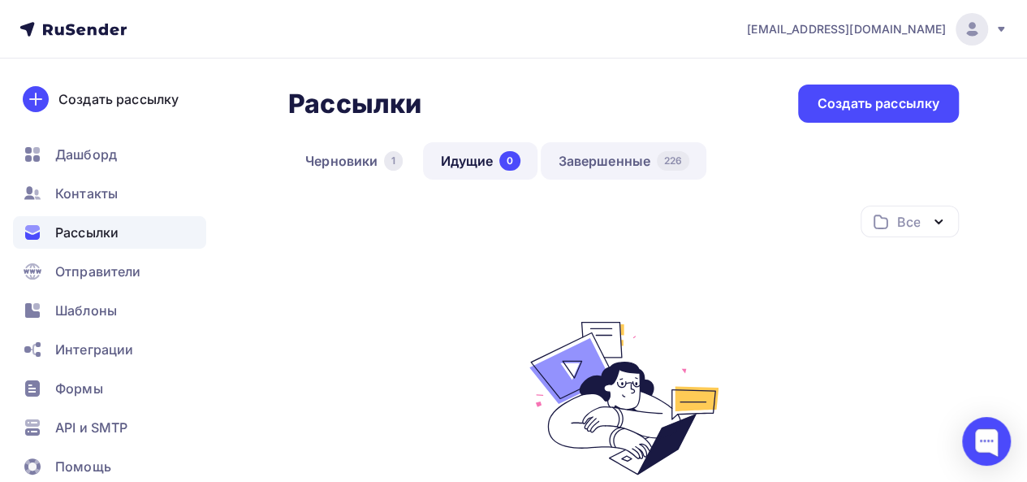
click at [597, 158] on link "Завершенные 226" at bounding box center [624, 160] width 166 height 37
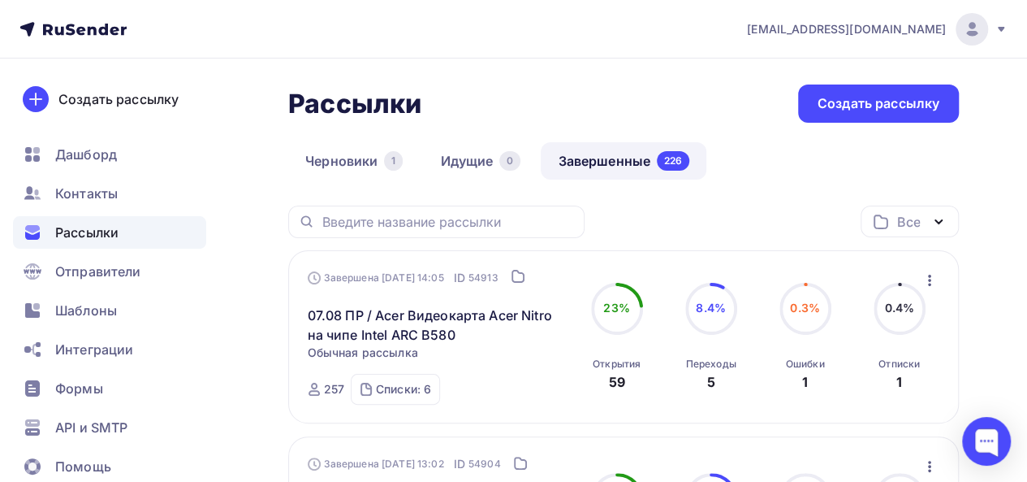
scroll to position [81, 0]
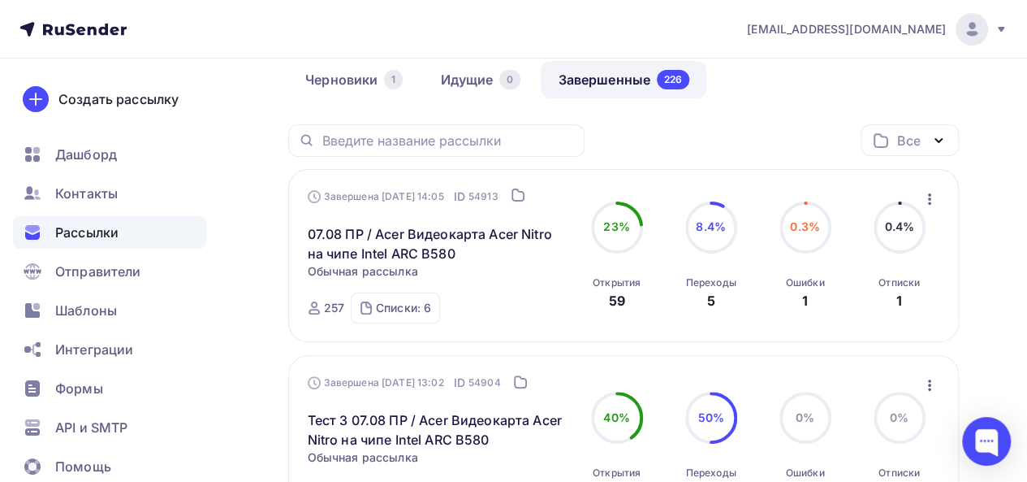
click at [930, 198] on icon "button" at bounding box center [929, 198] width 3 height 11
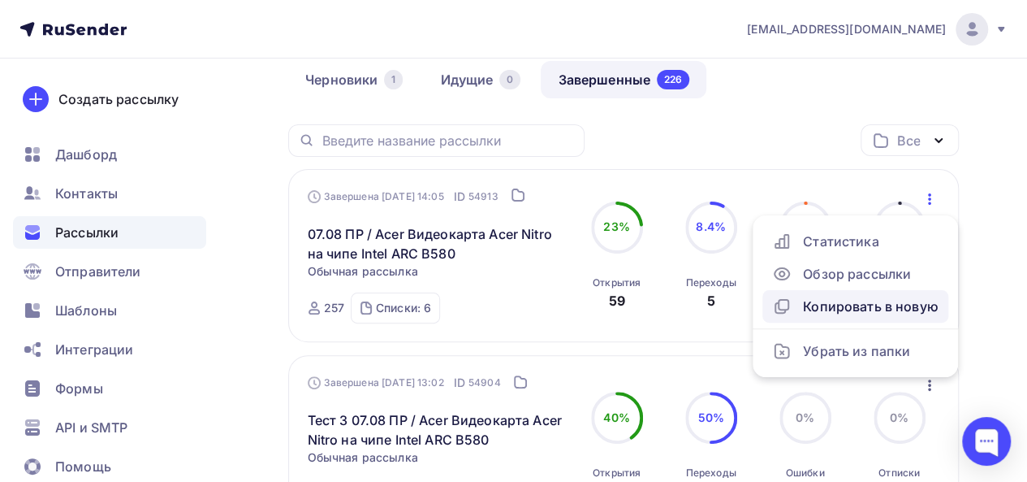
click at [883, 305] on div "Копировать в новую" at bounding box center [855, 305] width 167 height 19
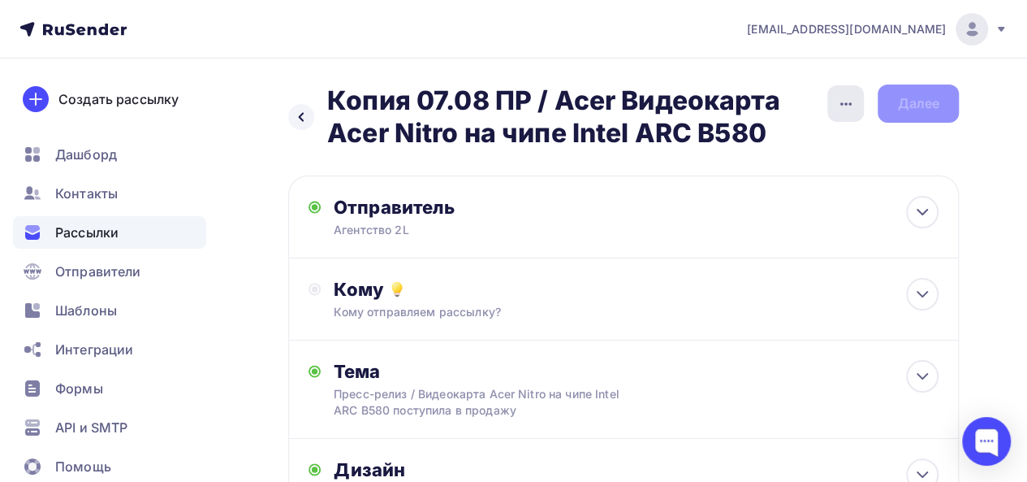
click at [837, 110] on icon "button" at bounding box center [846, 103] width 19 height 19
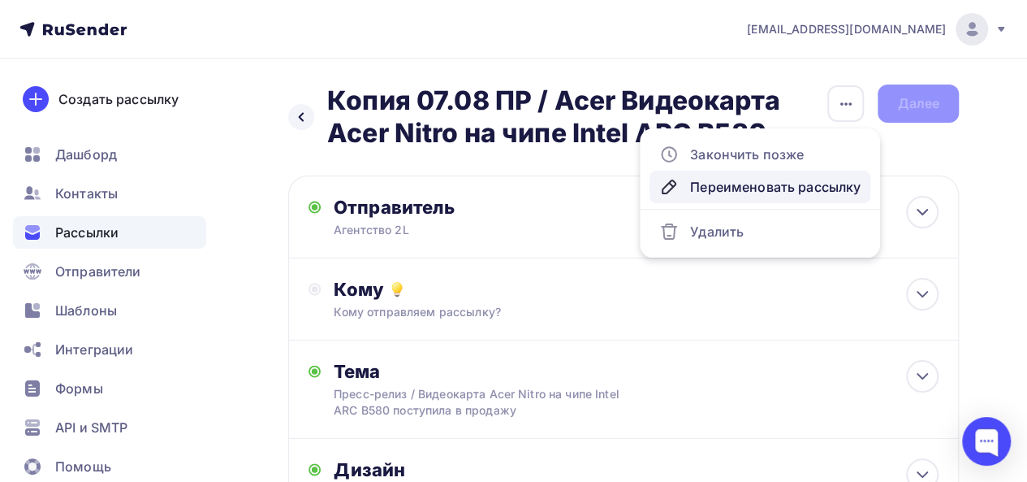
click at [715, 185] on div "Переименовать рассылку" at bounding box center [760, 186] width 201 height 19
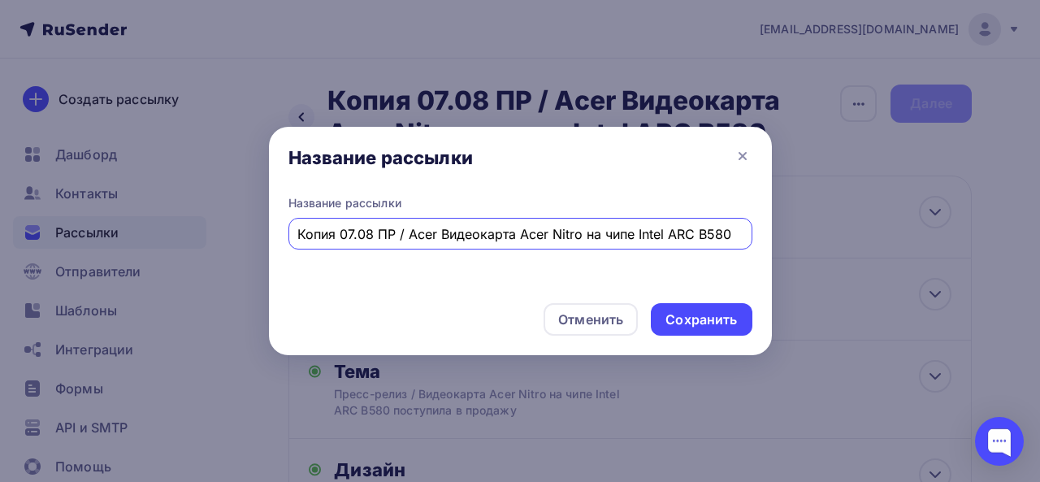
click at [335, 236] on input "Копия 07.08 ПР / Acer Видеокарта Acer Nitro на чипе Intel ARC B580" at bounding box center [519, 233] width 445 height 19
drag, startPoint x: 426, startPoint y: 239, endPoint x: 731, endPoint y: 235, distance: 304.6
click at [731, 235] on input "Тест 11.08 ПР / Acer Видеокарта Acer Nitro на чипе Intel ARC B580" at bounding box center [519, 233] width 445 height 19
paste input "Acer Nitro XV240YX1 — идеальный монитор для входа в киберспорт"
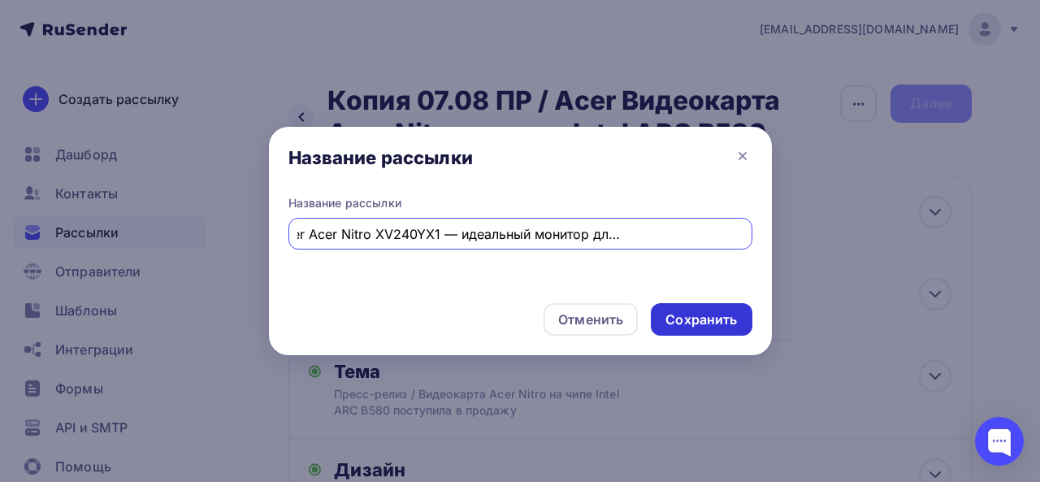
type input "Тест 11.08 ПР / Acer Acer Nitro XV240YX1 — идеальный монитор для входа в киберс…"
click at [682, 321] on div "Сохранить" at bounding box center [700, 319] width 71 height 19
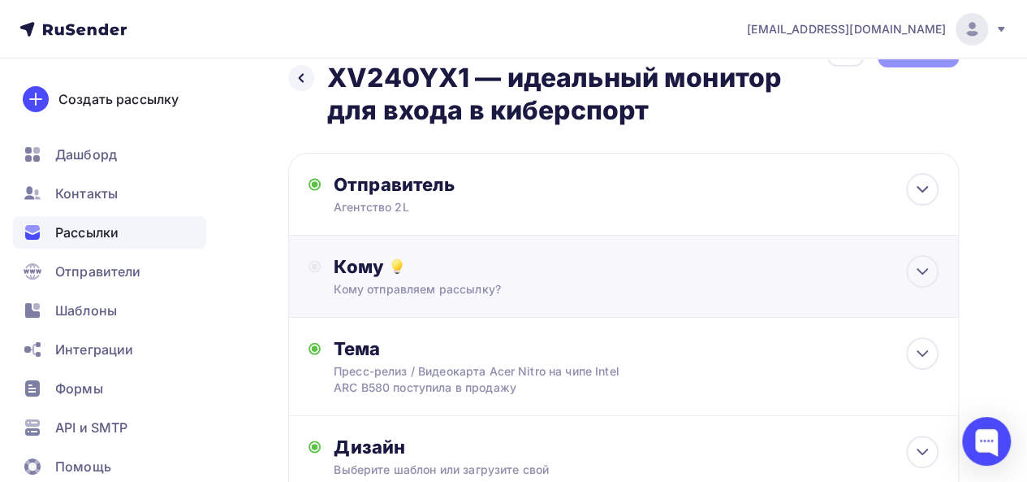
scroll to position [81, 0]
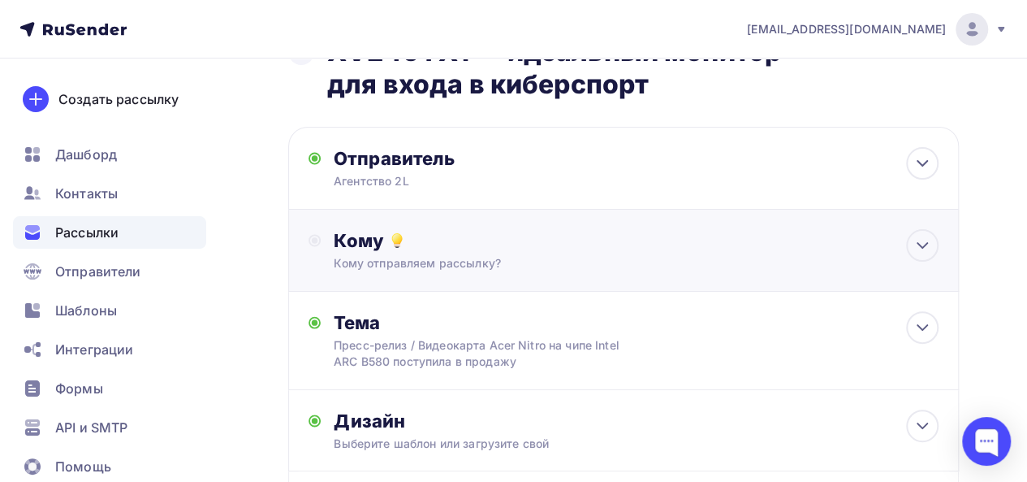
click at [625, 251] on div "Кому" at bounding box center [636, 240] width 605 height 23
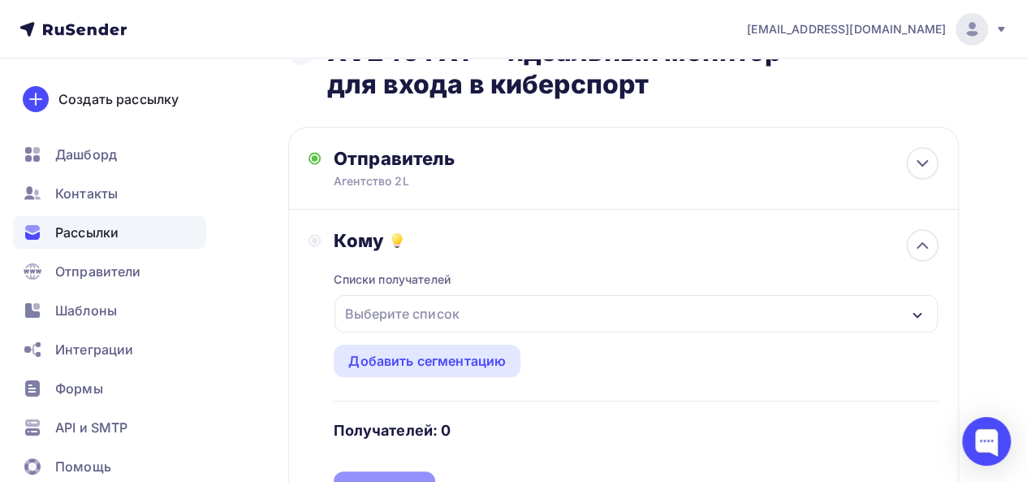
click at [625, 251] on div "Кому" at bounding box center [636, 240] width 605 height 23
click at [923, 243] on icon at bounding box center [922, 245] width 19 height 19
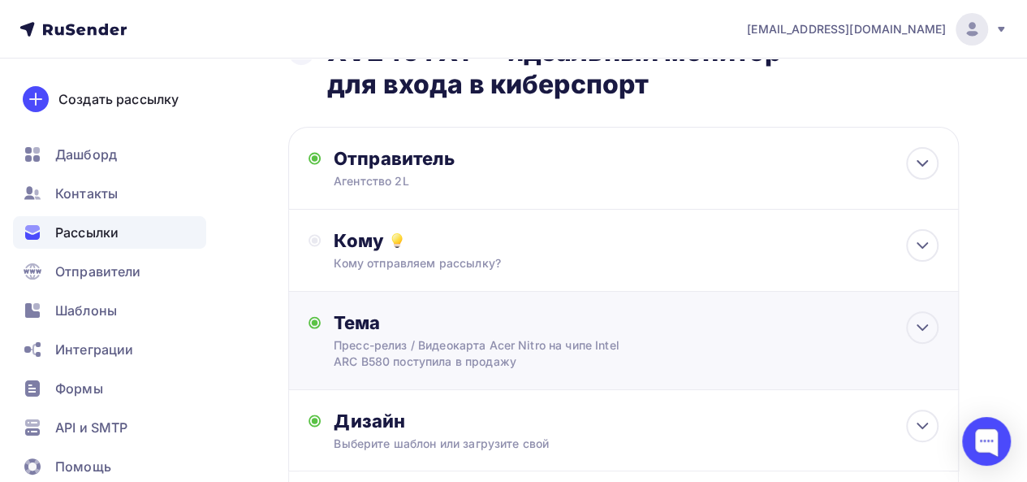
scroll to position [162, 0]
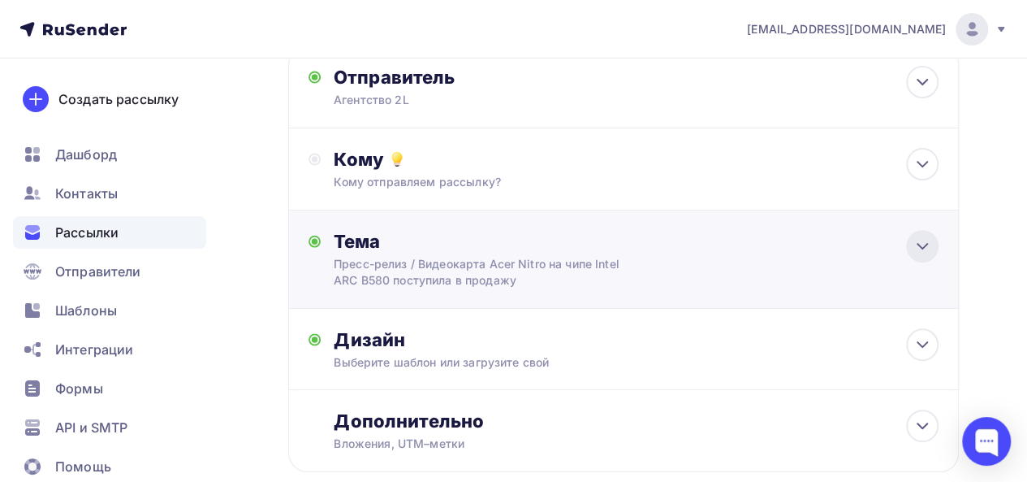
click at [920, 250] on icon at bounding box center [922, 245] width 19 height 19
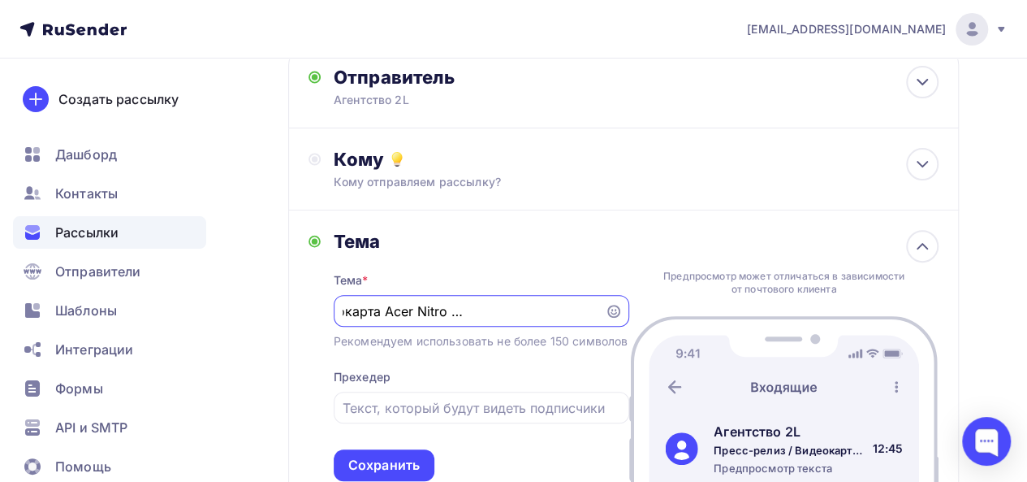
scroll to position [0, 275]
drag, startPoint x: 438, startPoint y: 310, endPoint x: 636, endPoint y: 314, distance: 198.2
click at [636, 314] on div "Тема Тема * Пресс-релиз / Видеокарта Acer Nitro на чипе Intel ARC B580 поступил…" at bounding box center [623, 355] width 671 height 291
paste input "Acer Nitro XV240YX1 — идеальный монитор для входа в киберспорт"
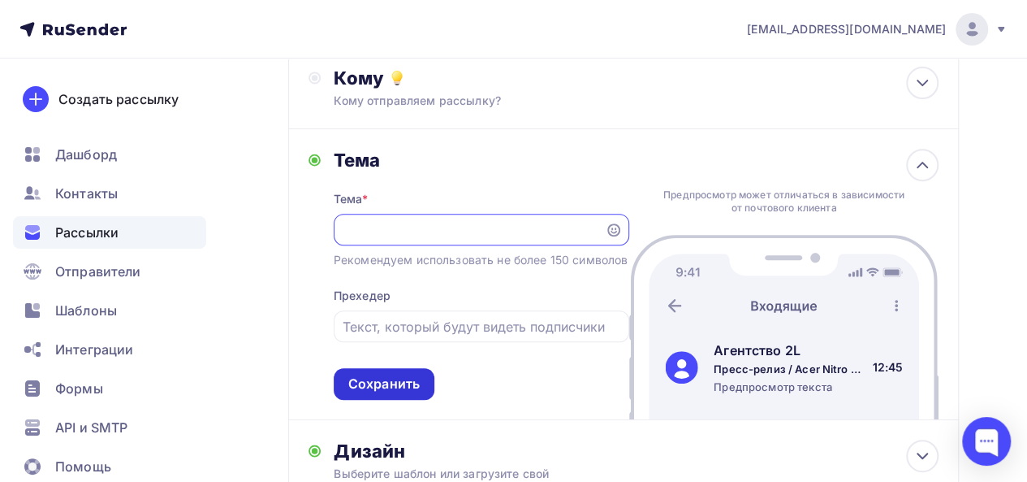
type input "Пресс-релиз / Acer Nitro XV240YX1 — идеальный монитор для входа в киберспорт"
click at [384, 393] on div "Сохранить" at bounding box center [383, 383] width 71 height 19
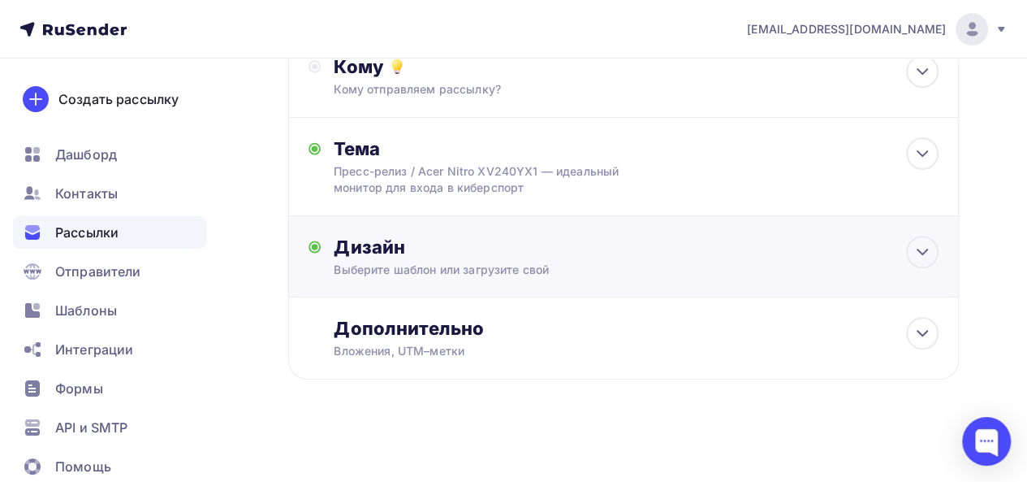
scroll to position [258, 0]
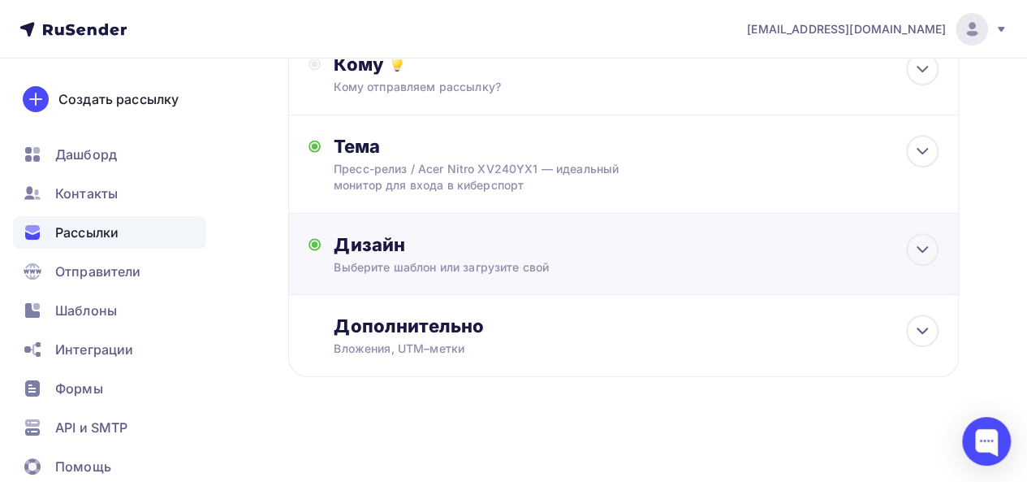
click at [500, 262] on div "Выберите шаблон или загрузите свой" at bounding box center [606, 267] width 544 height 16
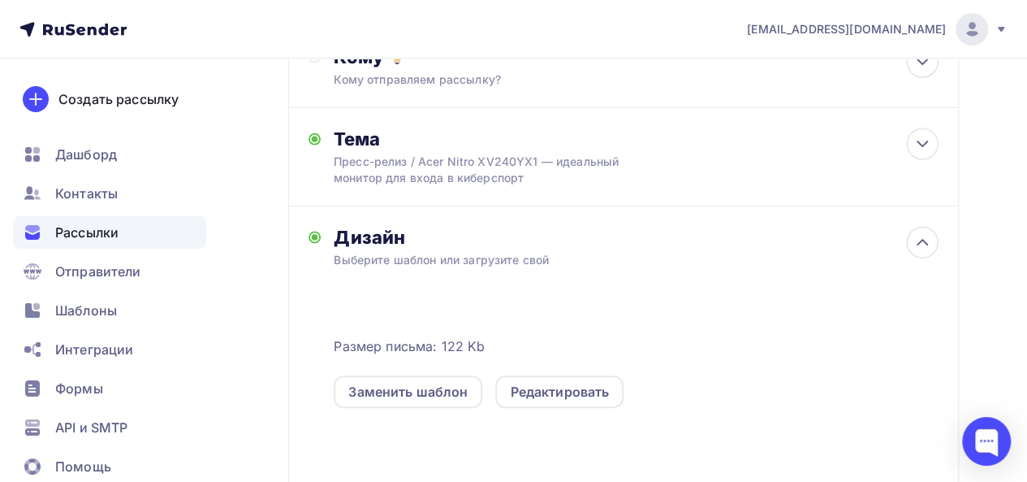
scroll to position [339, 0]
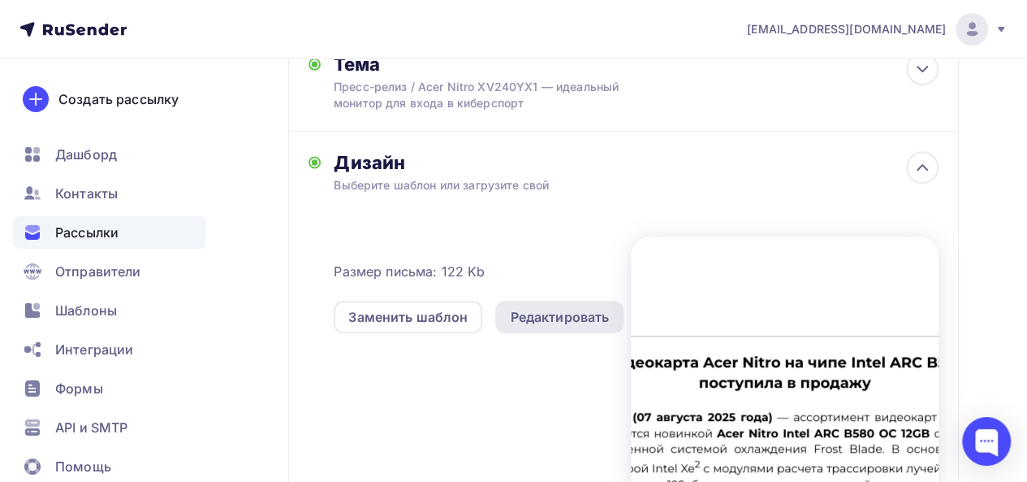
click at [563, 313] on div "Редактировать" at bounding box center [559, 316] width 99 height 19
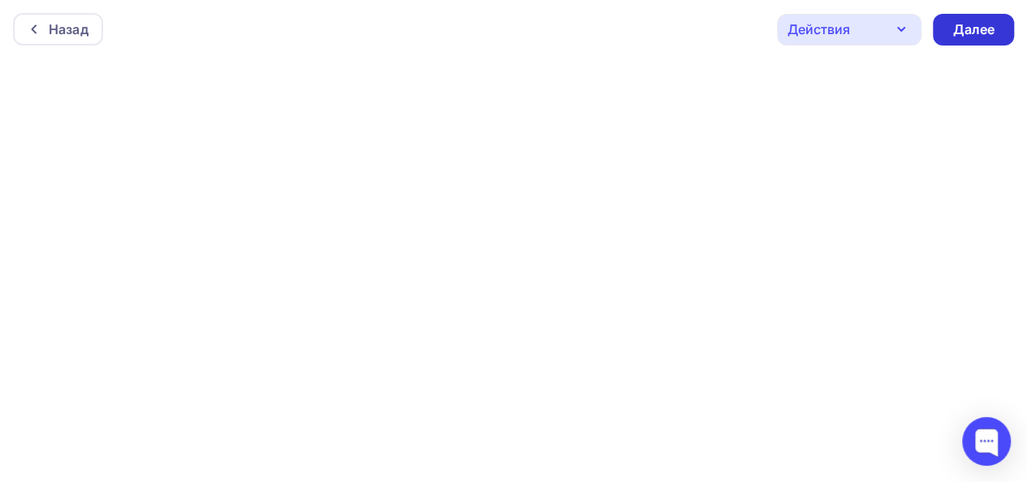
click at [950, 29] on div "Далее" at bounding box center [973, 30] width 81 height 32
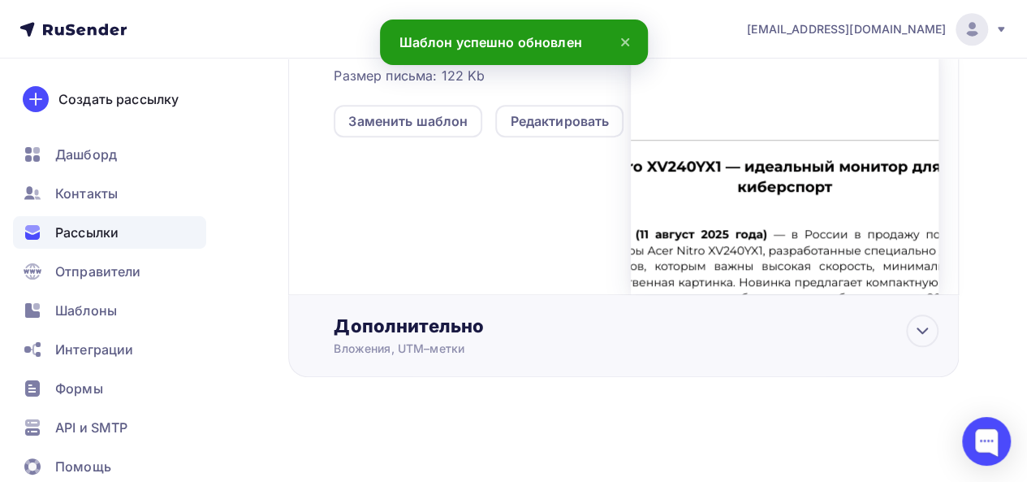
click at [650, 348] on div "Вложения, UTM–метки" at bounding box center [606, 348] width 544 height 16
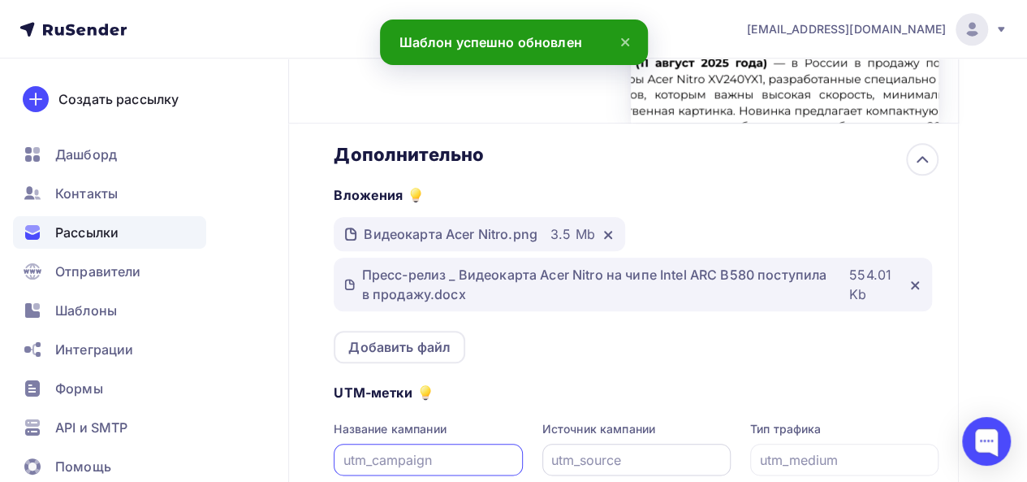
scroll to position [779, 0]
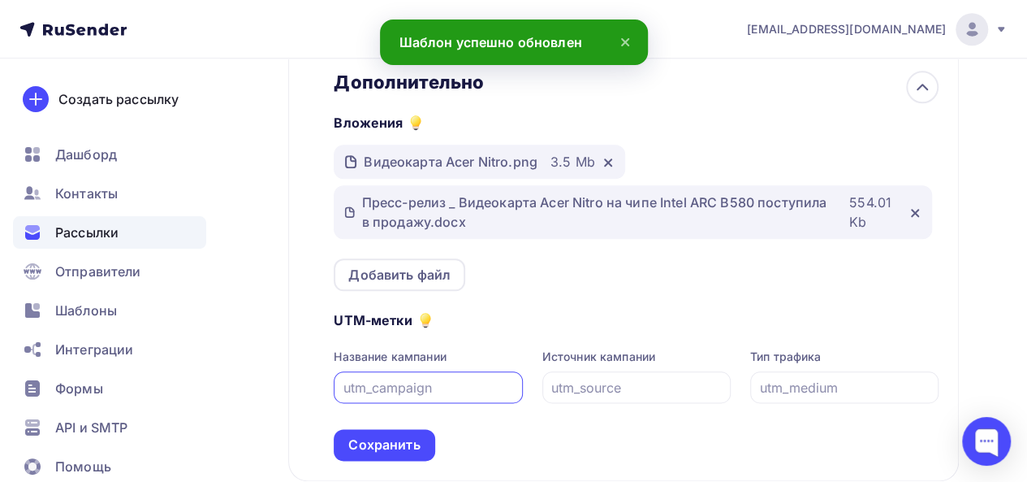
click at [599, 162] on div at bounding box center [604, 162] width 19 height 16
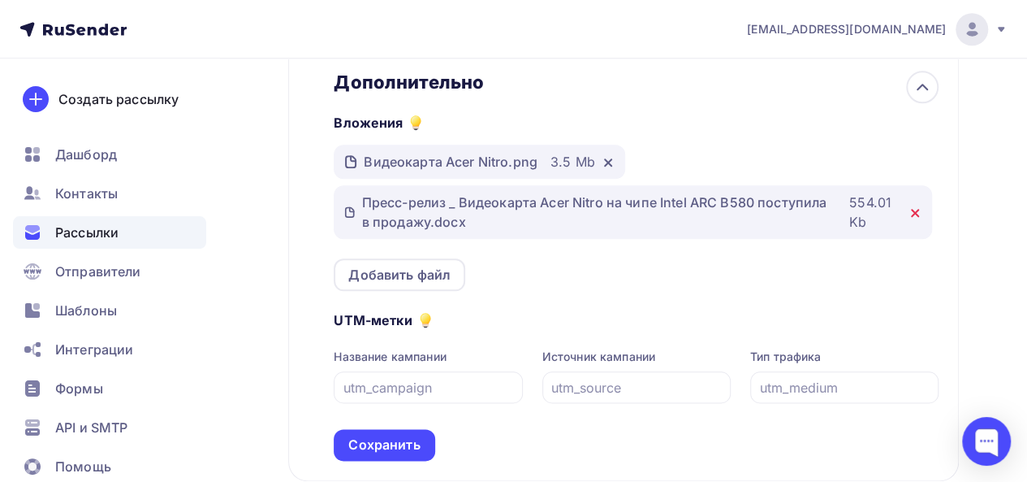
click at [914, 219] on icon at bounding box center [915, 212] width 13 height 13
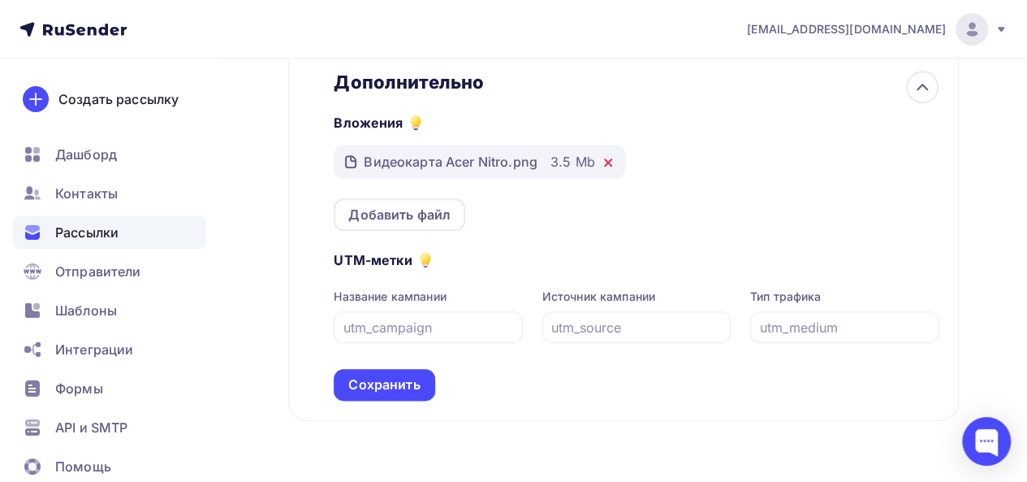
click at [611, 160] on icon at bounding box center [608, 162] width 13 height 13
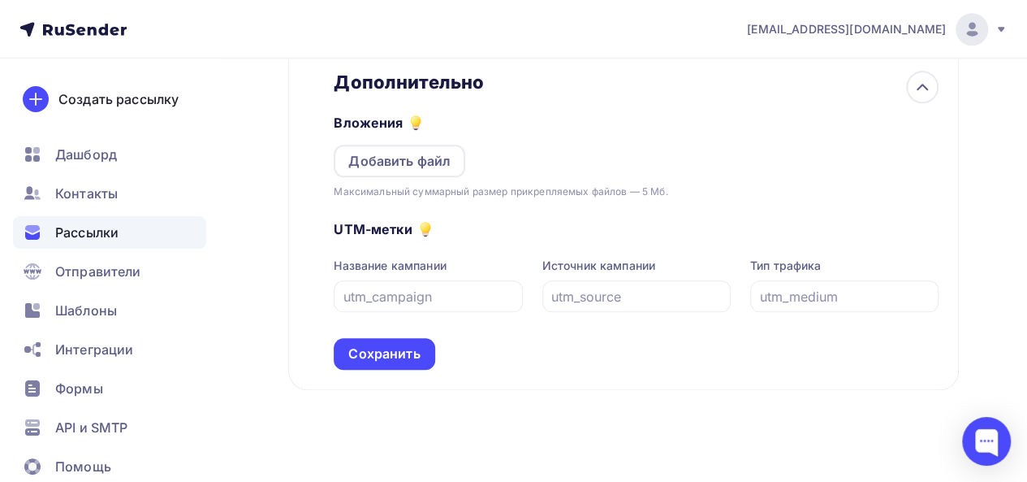
click at [741, 162] on div "Вложения Добавить файл Максимальный суммарный размер прикрепляемых файлов — 5 М…" at bounding box center [636, 146] width 605 height 106
click at [413, 150] on div "Добавить файл" at bounding box center [400, 161] width 132 height 32
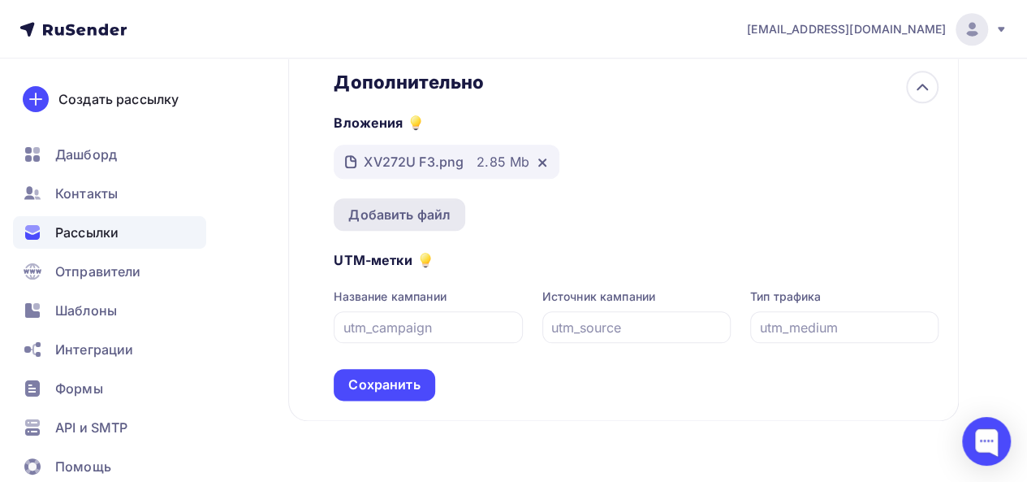
click at [434, 209] on div "Добавить файл" at bounding box center [399, 214] width 102 height 19
click at [544, 163] on icon at bounding box center [542, 162] width 13 height 13
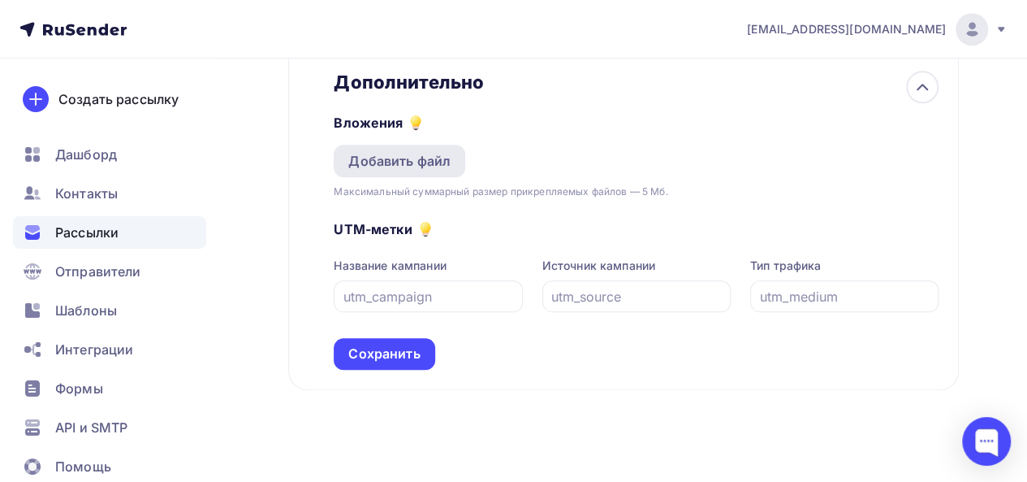
click at [436, 170] on div "Добавить файл" at bounding box center [399, 160] width 102 height 19
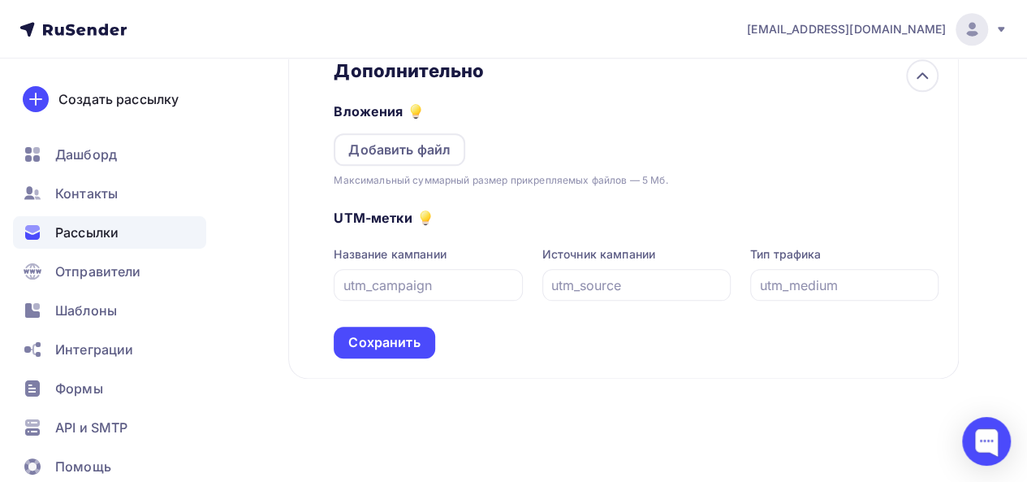
scroll to position [794, 0]
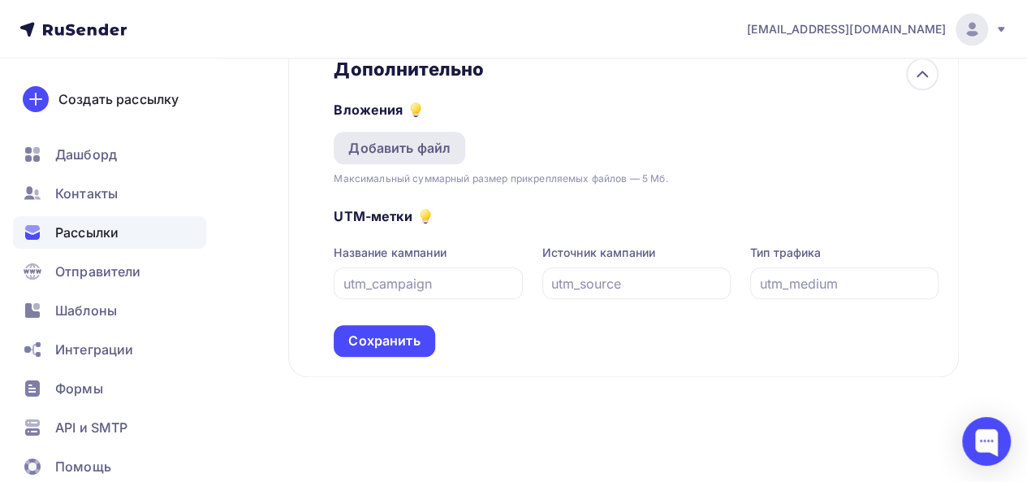
click at [375, 154] on div "Добавить файл" at bounding box center [399, 147] width 102 height 19
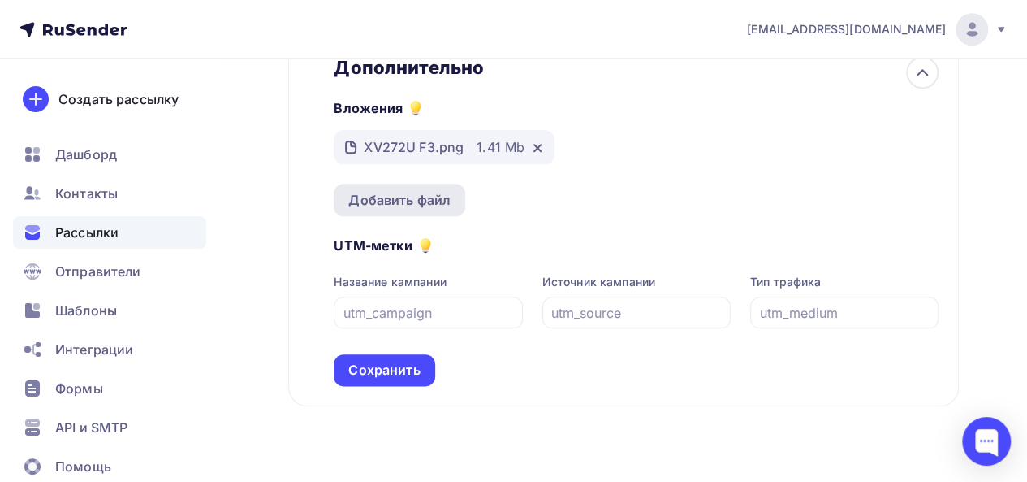
click at [433, 197] on div "Добавить файл" at bounding box center [399, 199] width 102 height 19
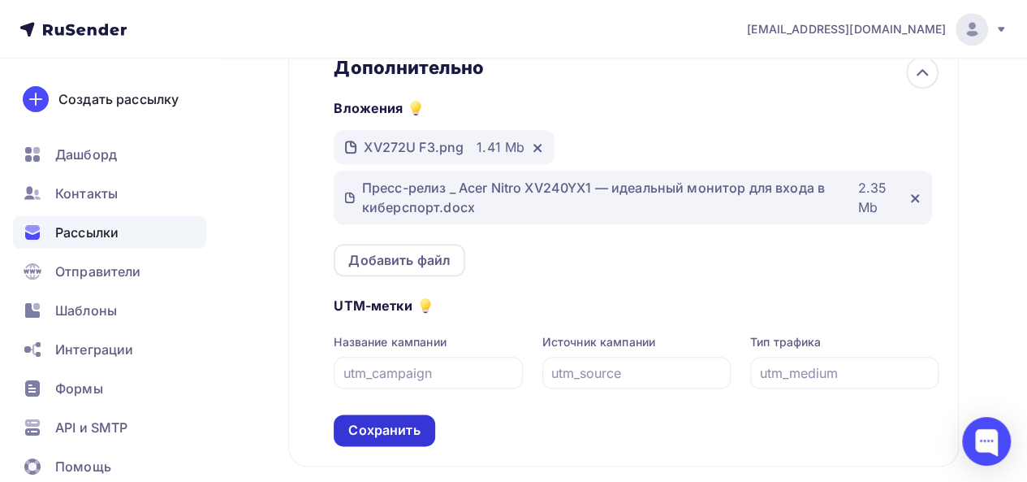
click at [417, 430] on div "Сохранить" at bounding box center [383, 430] width 71 height 19
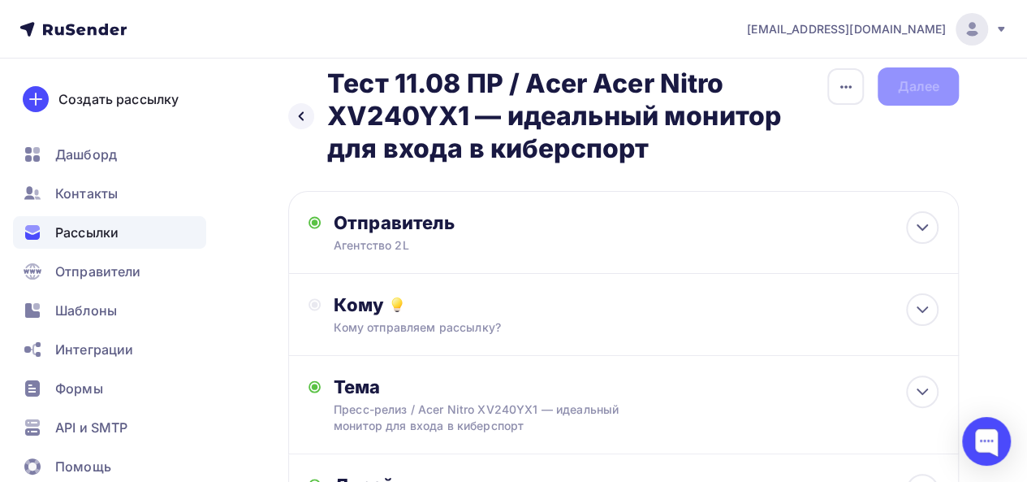
scroll to position [0, 0]
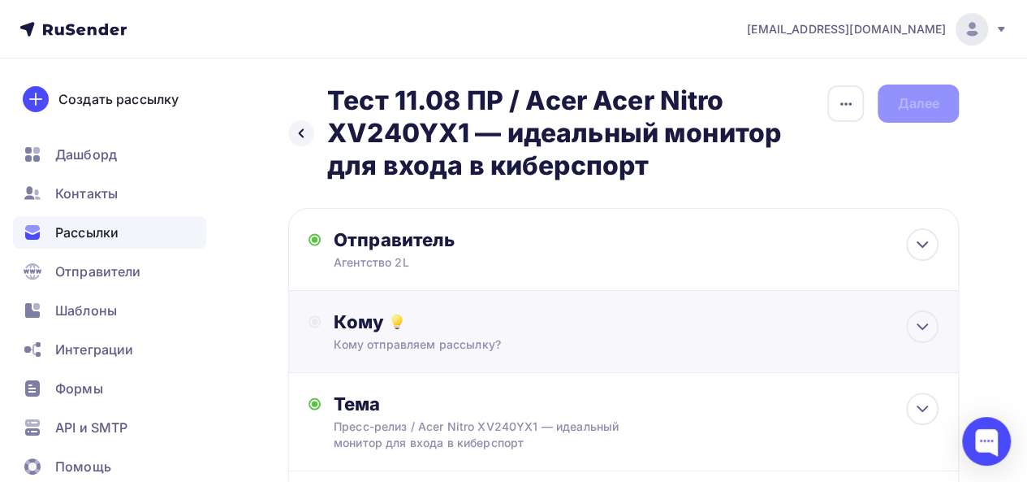
click at [718, 360] on div "Кому Кому отправляем рассылку? Списки получателей Выберите список Все списки id…" at bounding box center [623, 332] width 671 height 82
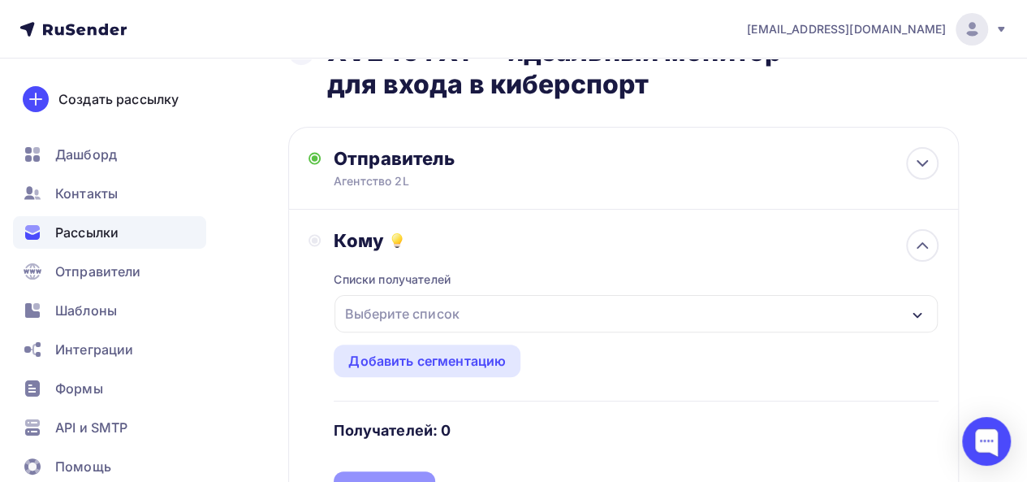
click at [412, 315] on div "Выберите список" at bounding box center [402, 313] width 127 height 29
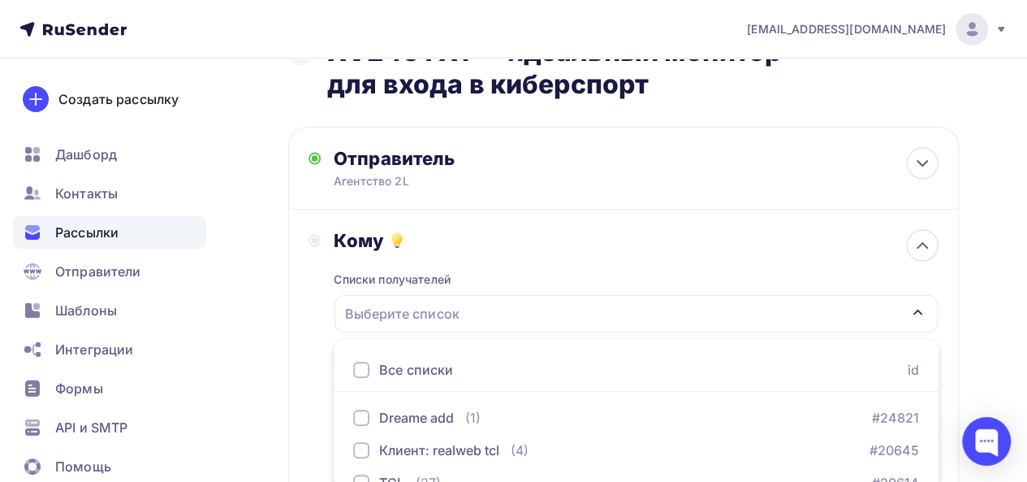
scroll to position [359, 0]
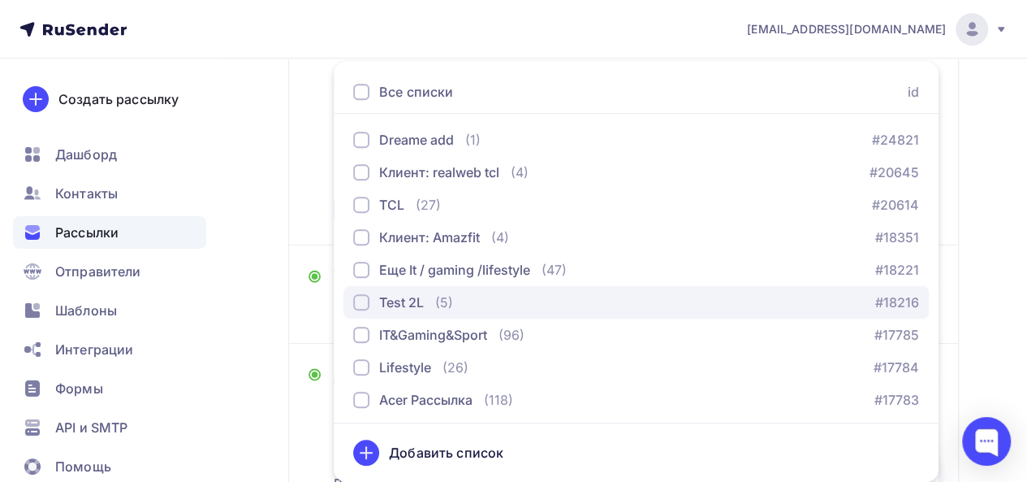
click at [435, 296] on div "Test 2L (5)" at bounding box center [403, 301] width 100 height 19
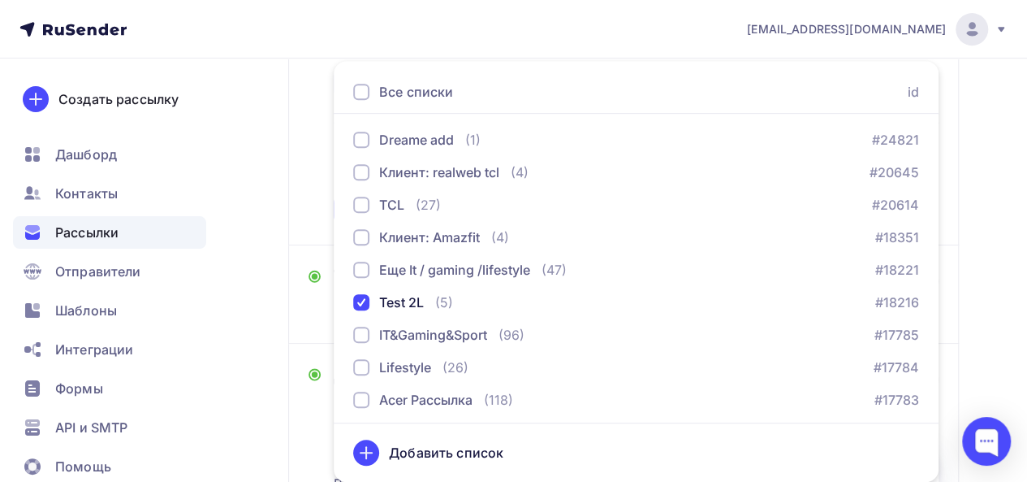
click at [301, 167] on div "Кому Списки получателей Test 2L Все списки id Dreame add (1) #24821 Клиент: rea…" at bounding box center [623, 89] width 671 height 314
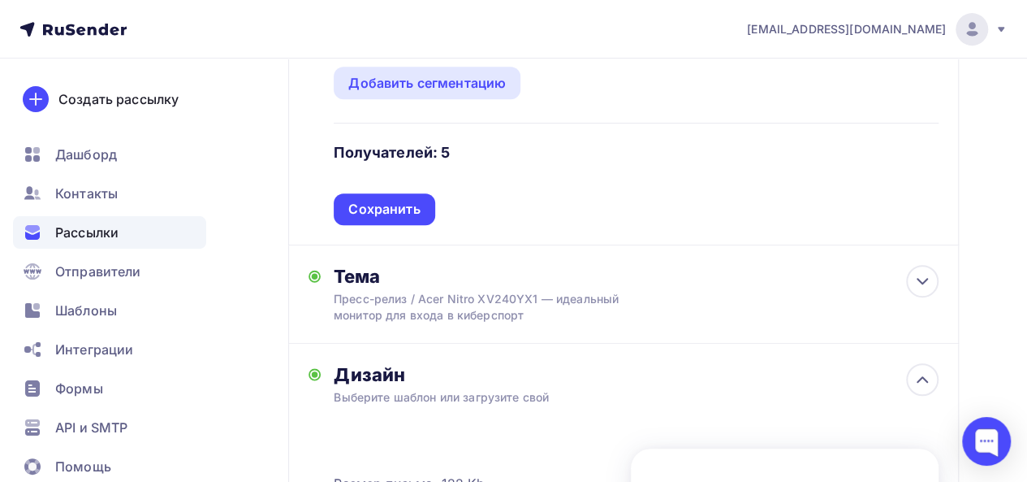
click at [413, 222] on div "Сохранить" at bounding box center [384, 209] width 101 height 32
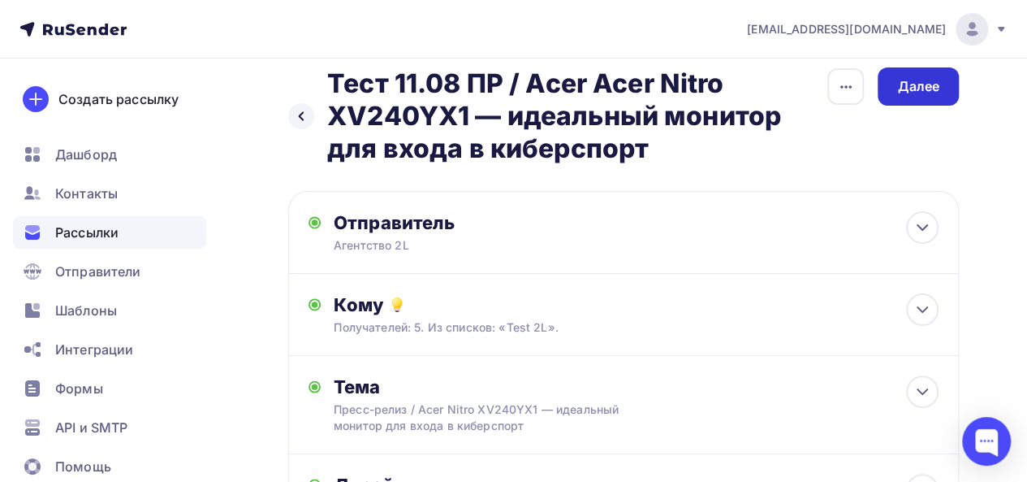
scroll to position [0, 0]
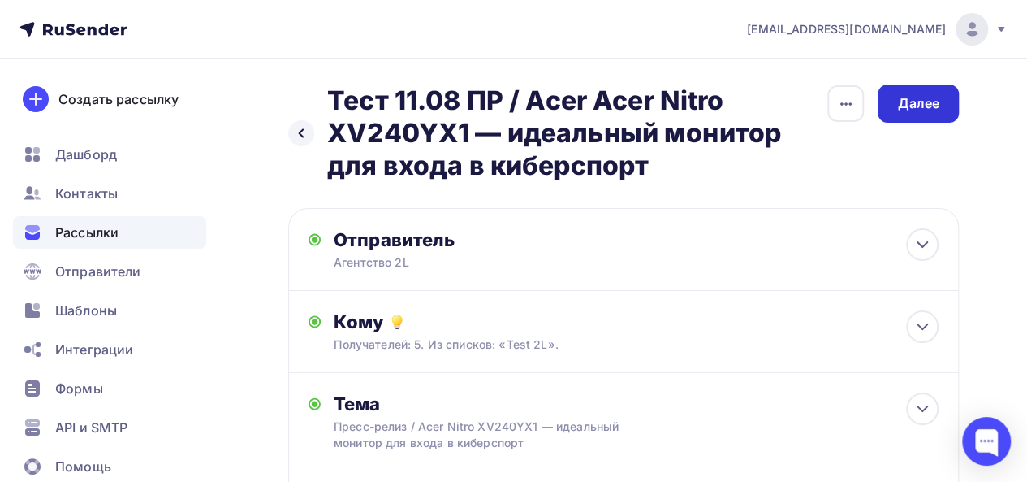
click at [908, 97] on div "Далее" at bounding box center [918, 103] width 42 height 19
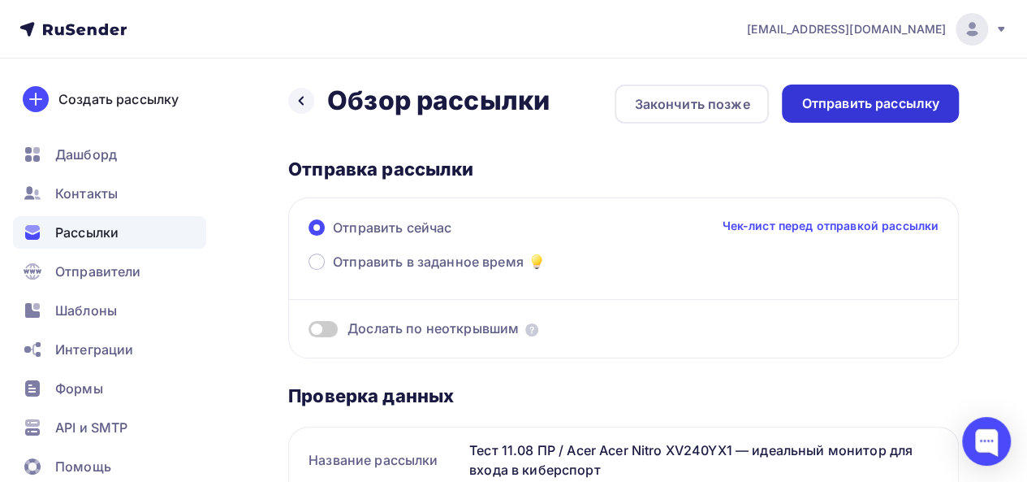
click at [883, 102] on div "Отправить рассылку" at bounding box center [871, 103] width 138 height 19
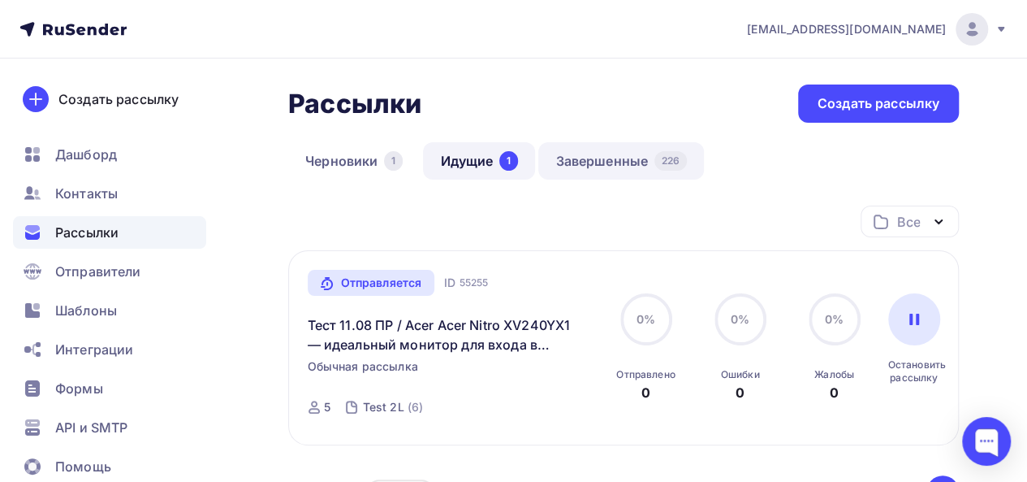
click at [596, 163] on link "Завершенные 226" at bounding box center [621, 160] width 166 height 37
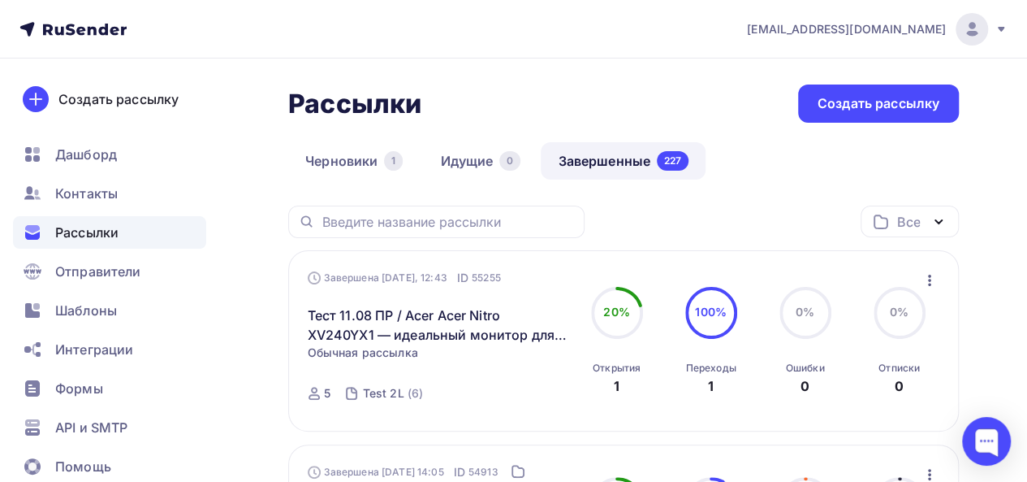
click at [930, 280] on icon "button" at bounding box center [929, 280] width 3 height 11
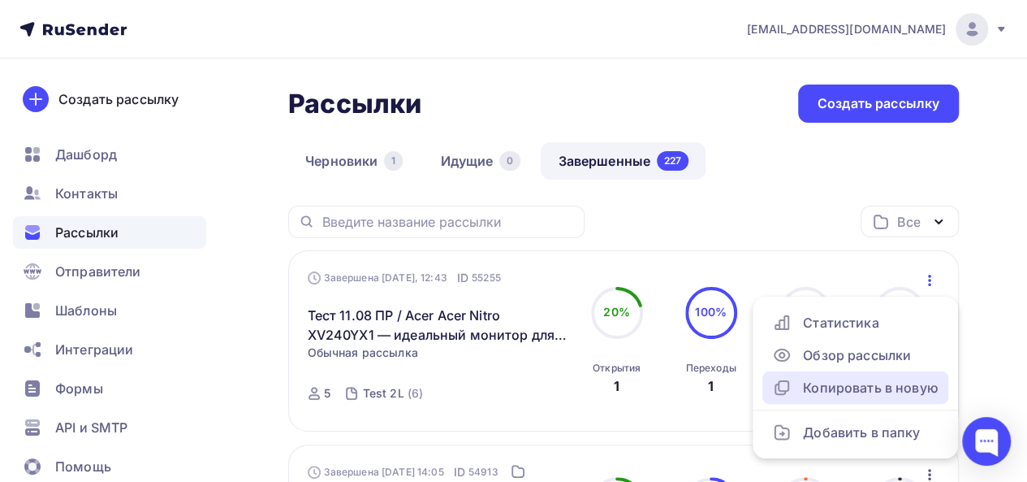
click at [840, 397] on link "Копировать в новую" at bounding box center [856, 387] width 186 height 32
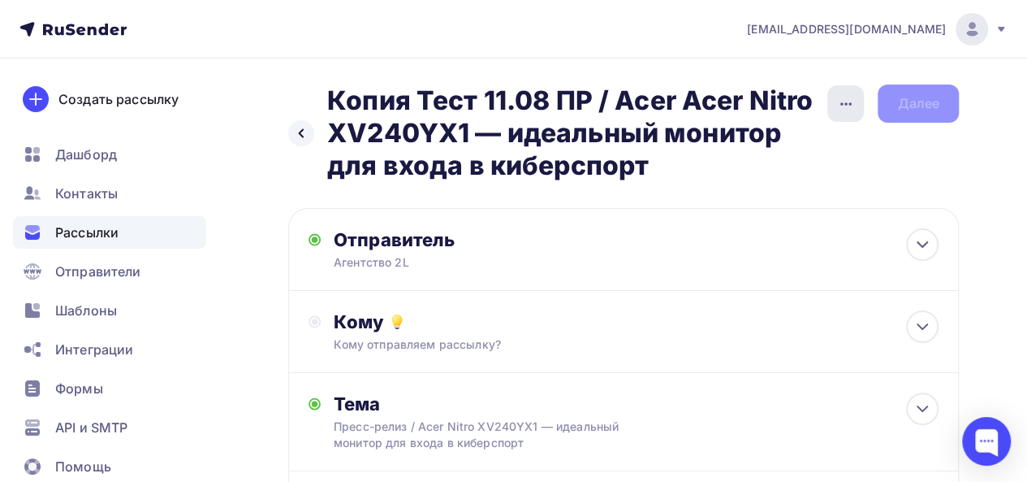
click at [844, 103] on icon "button" at bounding box center [846, 103] width 19 height 19
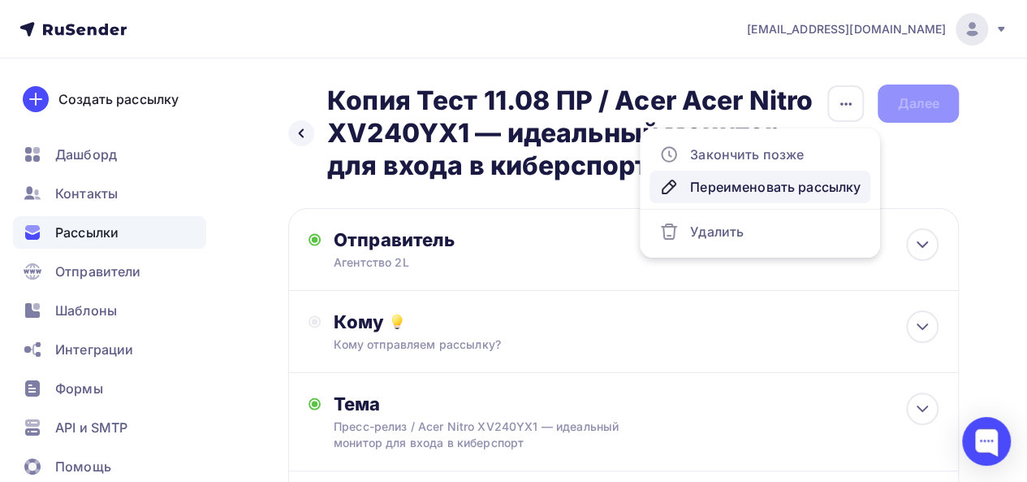
click at [810, 192] on div "Переименовать рассылку" at bounding box center [760, 186] width 201 height 19
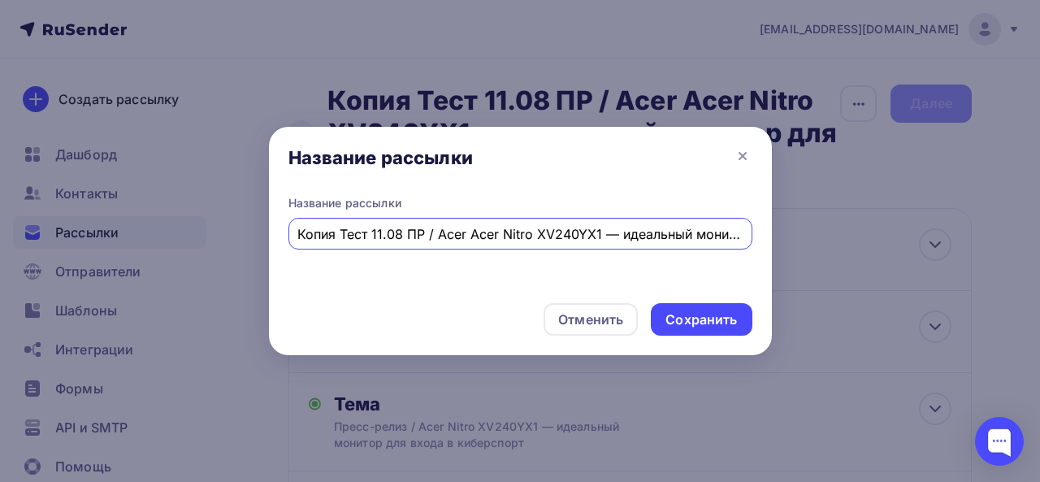
scroll to position [0, 162]
click at [396, 232] on input "Копия Тест 11.08 ПР / Acer Acer Nitro XV240YX1 — идеальный монитор для входа в …" at bounding box center [519, 233] width 445 height 19
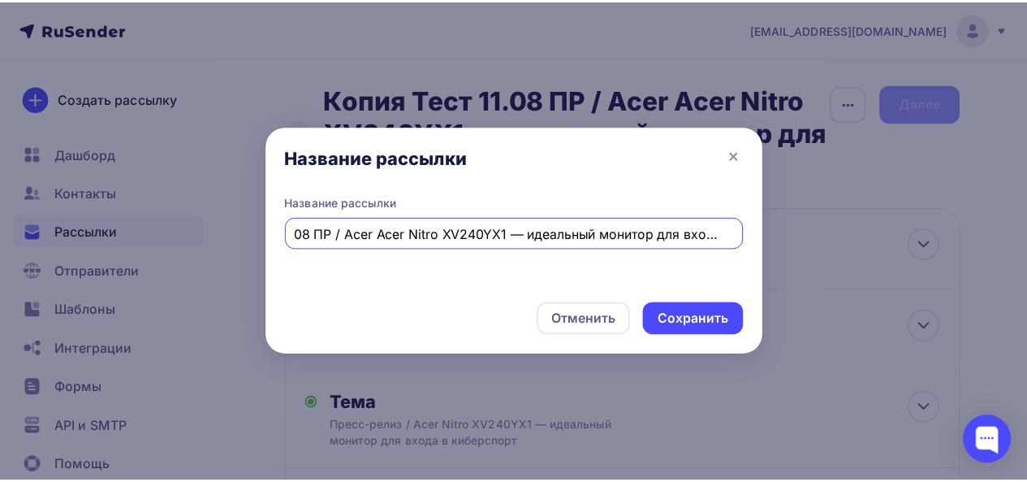
scroll to position [0, 0]
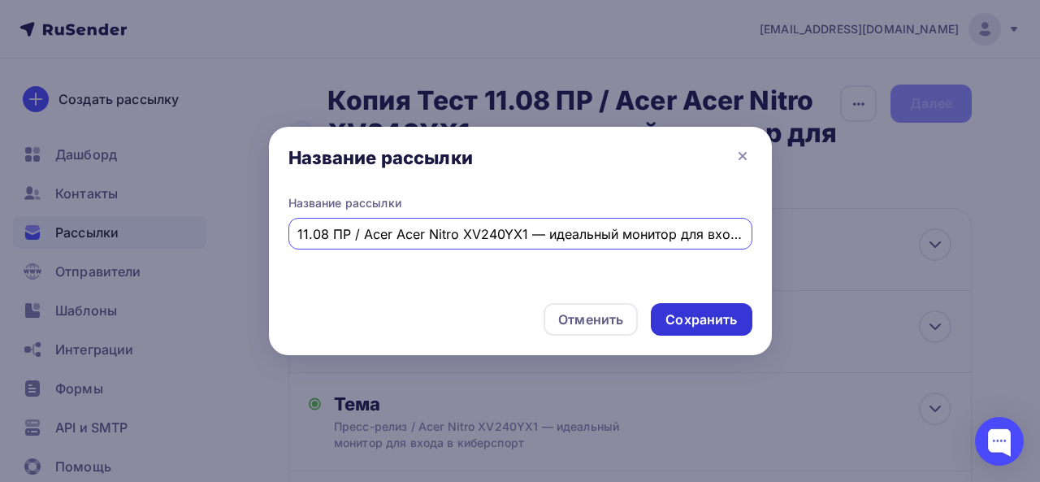
type input "11.08 ПР / Acer Acer Nitro XV240YX1 — идеальный монитор для входа в киберспорт"
click at [679, 316] on div "Сохранить" at bounding box center [700, 319] width 71 height 19
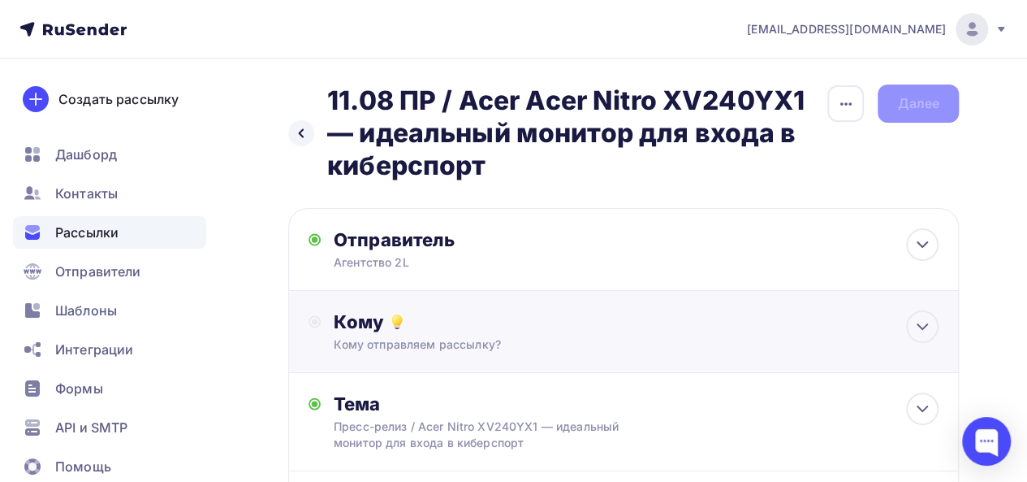
click at [710, 332] on div "Кому" at bounding box center [636, 321] width 605 height 23
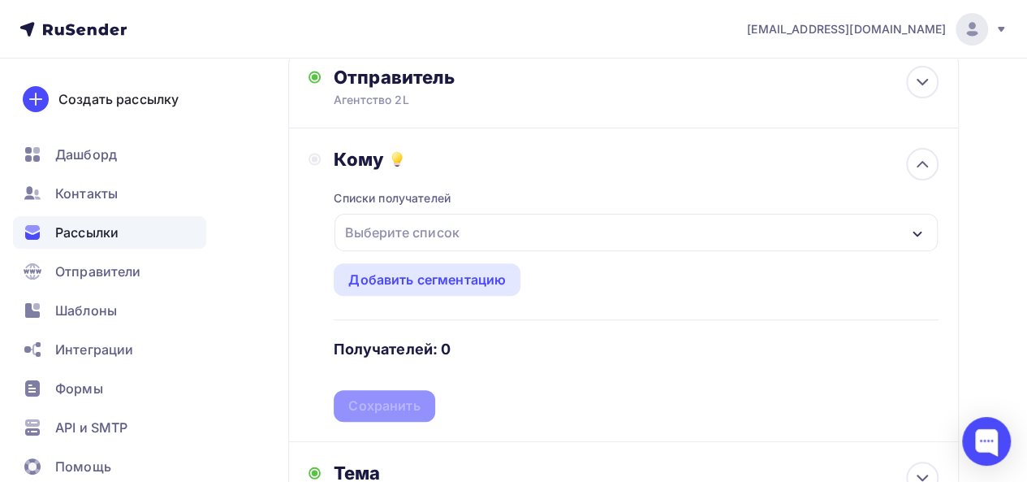
click at [724, 240] on div "Выберите список" at bounding box center [636, 232] width 603 height 37
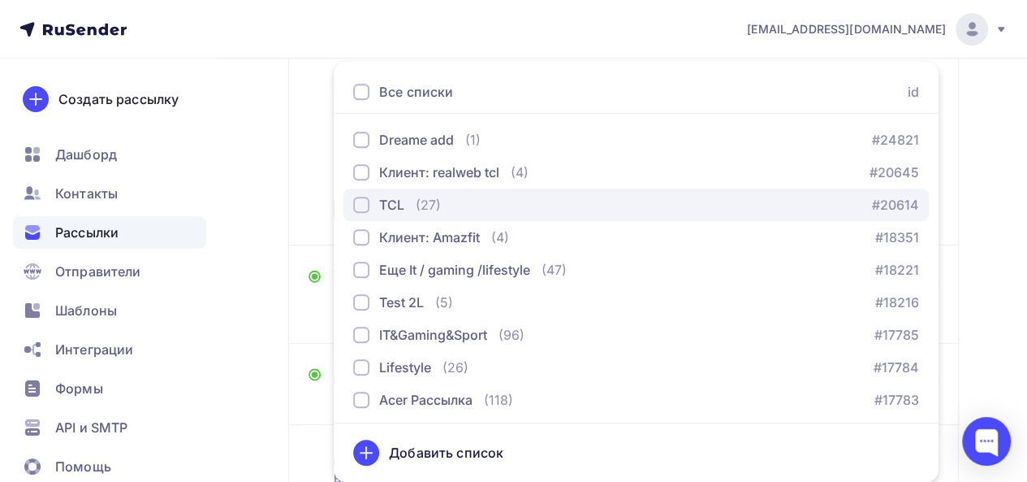
click at [419, 209] on div "(27)" at bounding box center [428, 204] width 25 height 19
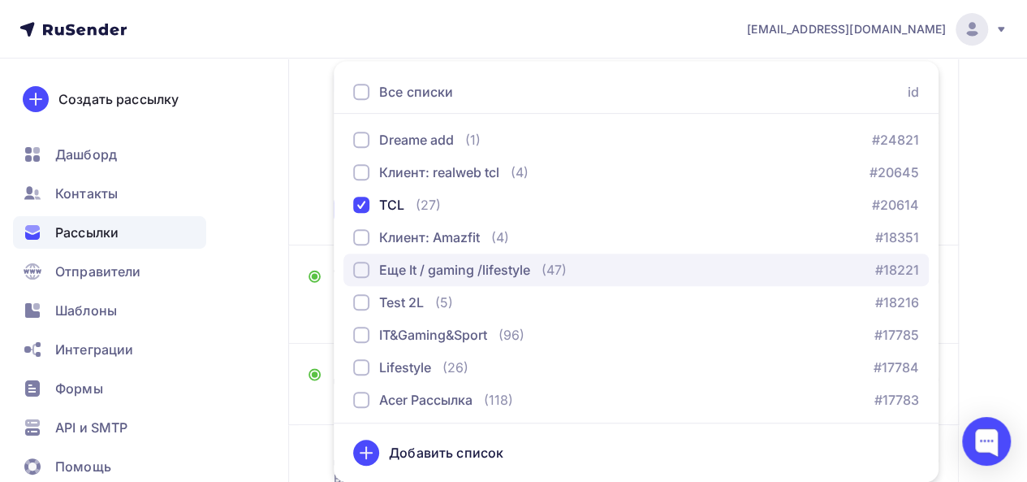
click at [459, 273] on div "Еще It / gaming /lifestyle" at bounding box center [454, 269] width 151 height 19
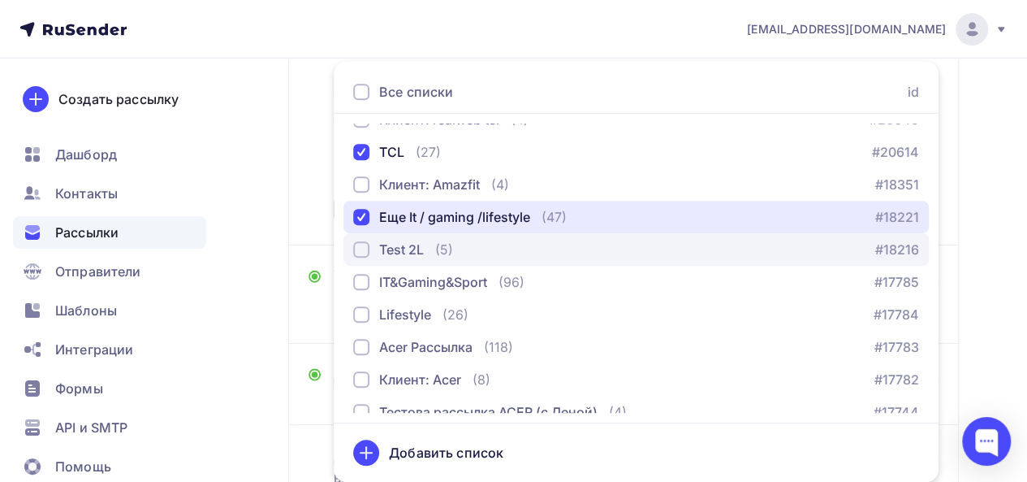
scroll to position [68, 0]
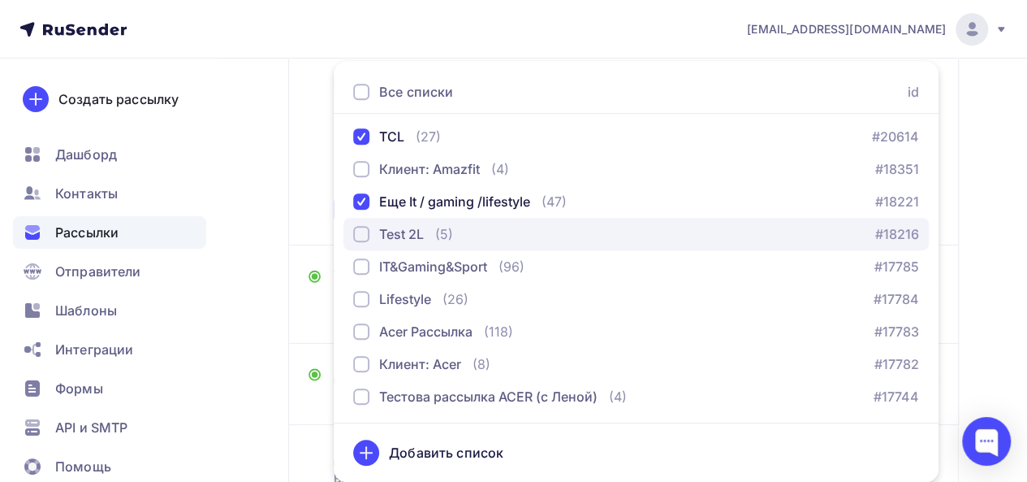
click at [424, 240] on div "Test 2L" at bounding box center [401, 233] width 45 height 19
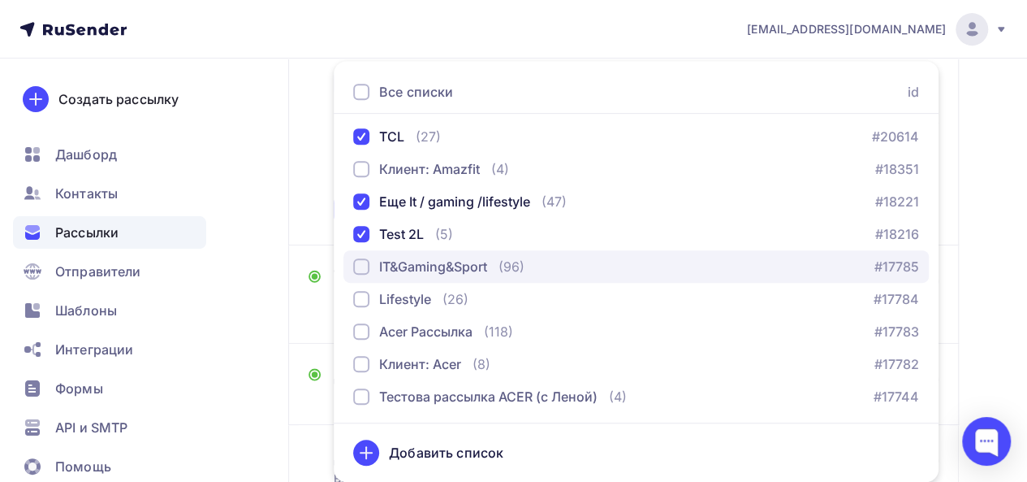
click at [451, 266] on div "IT&Gaming&Sport" at bounding box center [433, 266] width 108 height 19
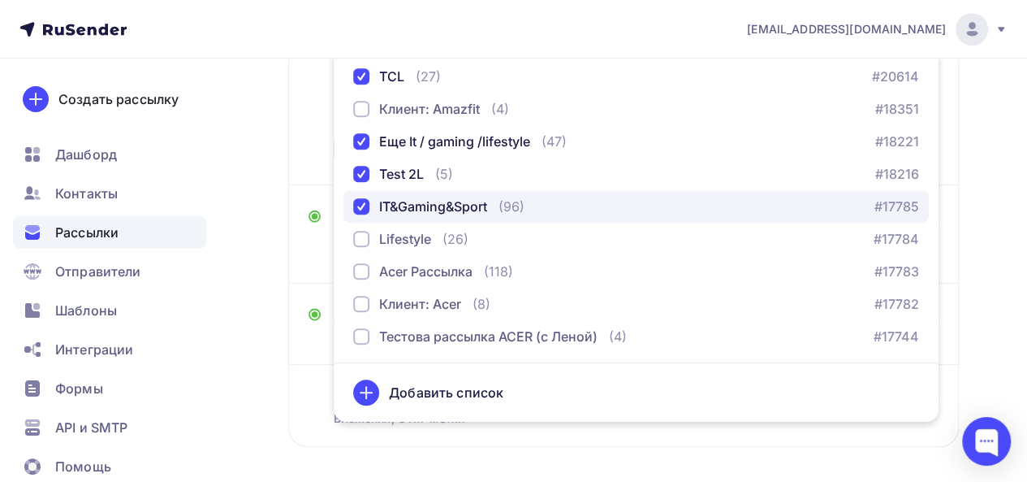
scroll to position [440, 0]
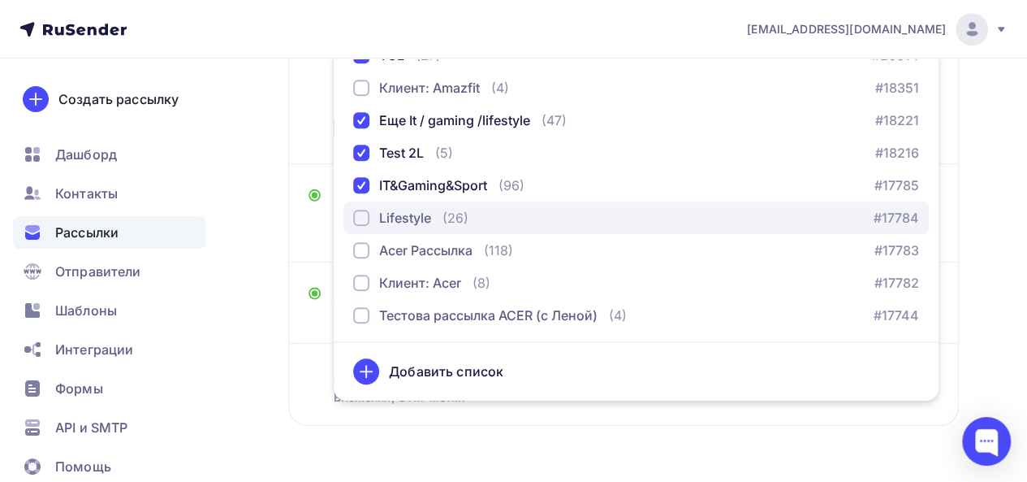
click at [429, 223] on div "Lifestyle" at bounding box center [405, 217] width 52 height 19
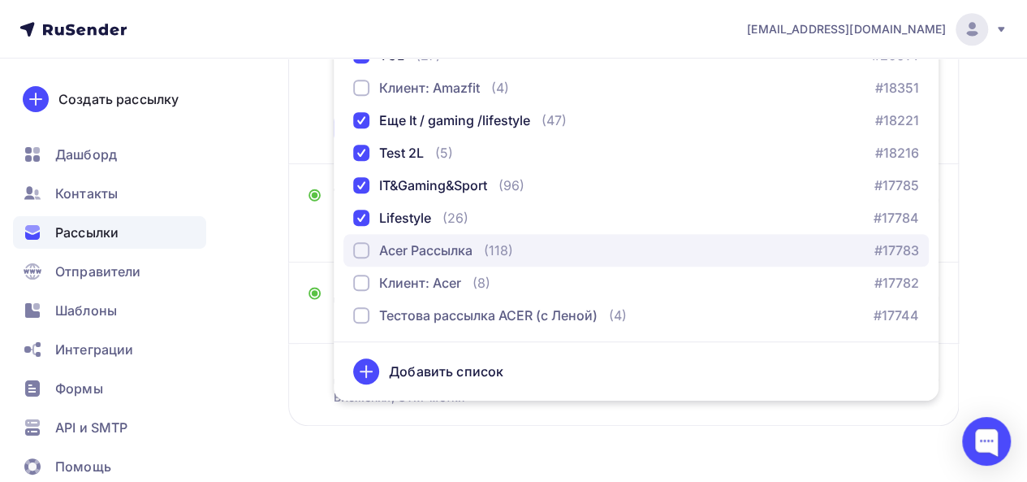
click at [443, 253] on div "Acer Рассылка" at bounding box center [425, 249] width 93 height 19
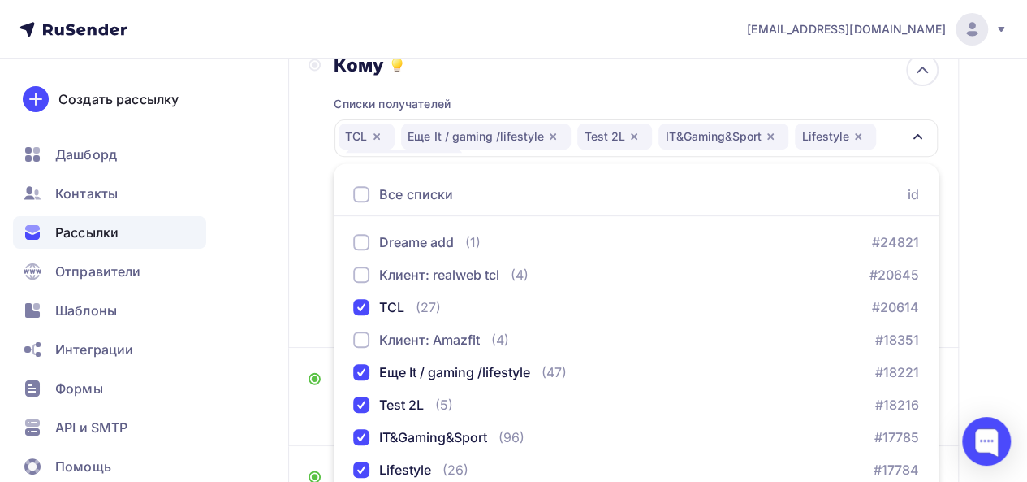
scroll to position [115, 0]
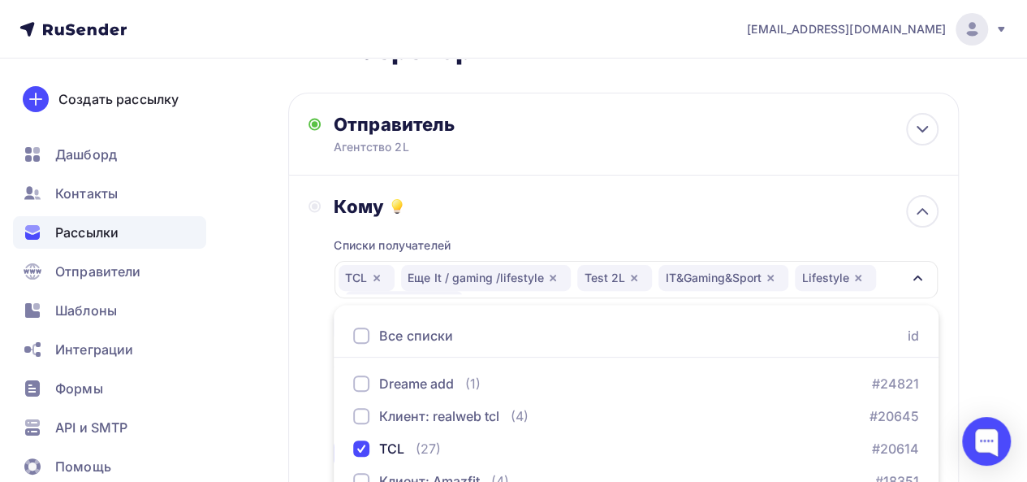
click at [539, 214] on div "Кому" at bounding box center [636, 206] width 605 height 23
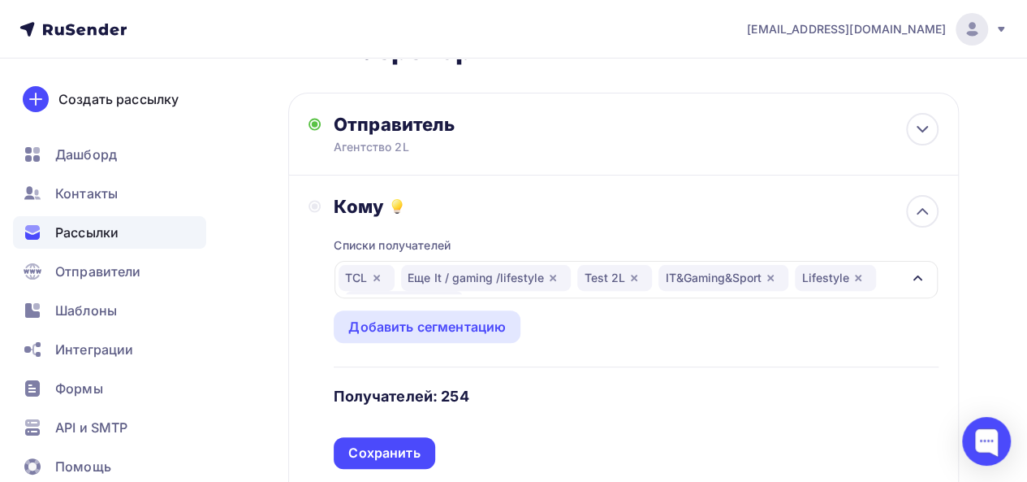
scroll to position [278, 0]
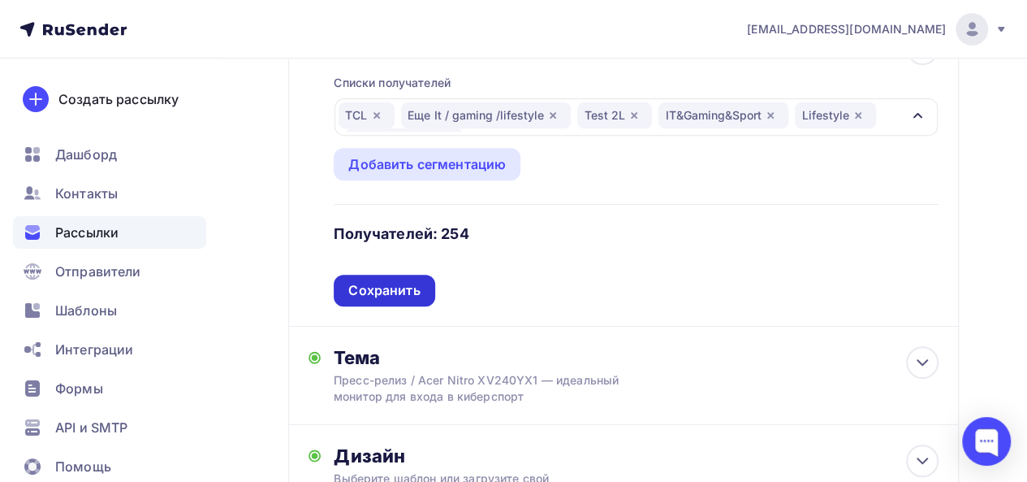
click at [419, 295] on div "Сохранить" at bounding box center [383, 290] width 71 height 19
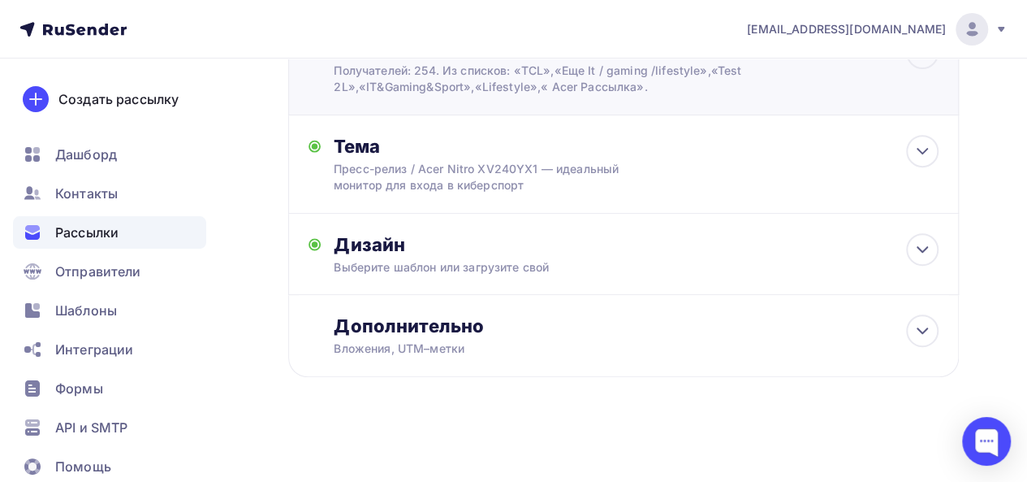
scroll to position [0, 0]
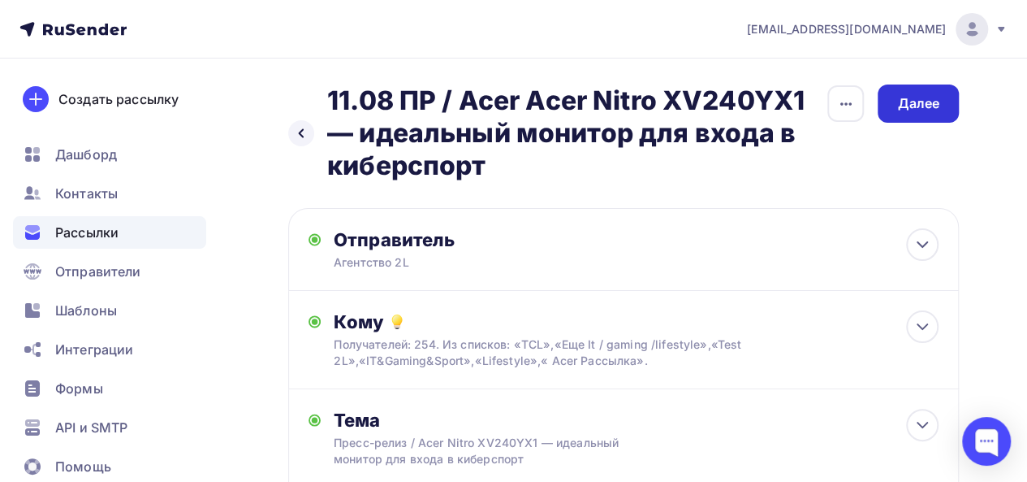
click at [915, 111] on div "Далее" at bounding box center [918, 103] width 42 height 19
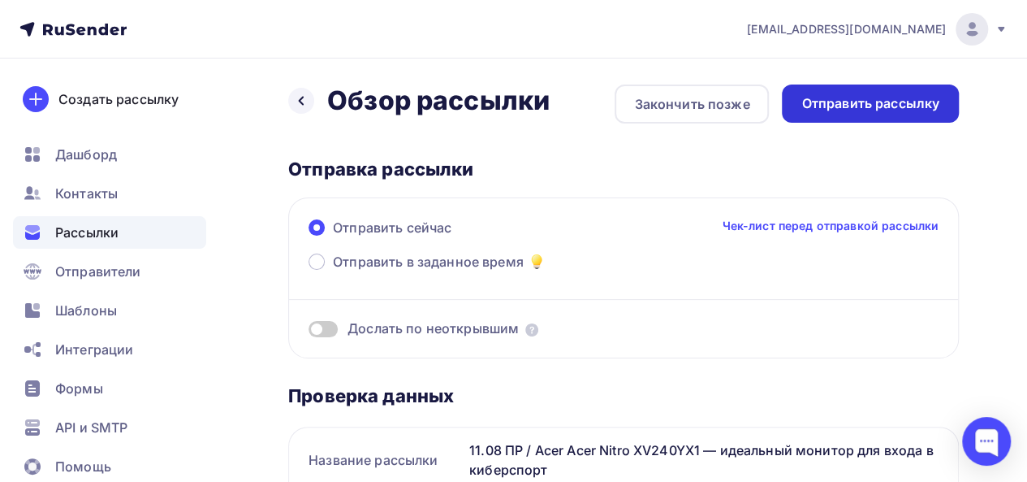
click at [863, 112] on div "Отправить рассылку" at bounding box center [871, 103] width 138 height 19
